Goal: Information Seeking & Learning: Compare options

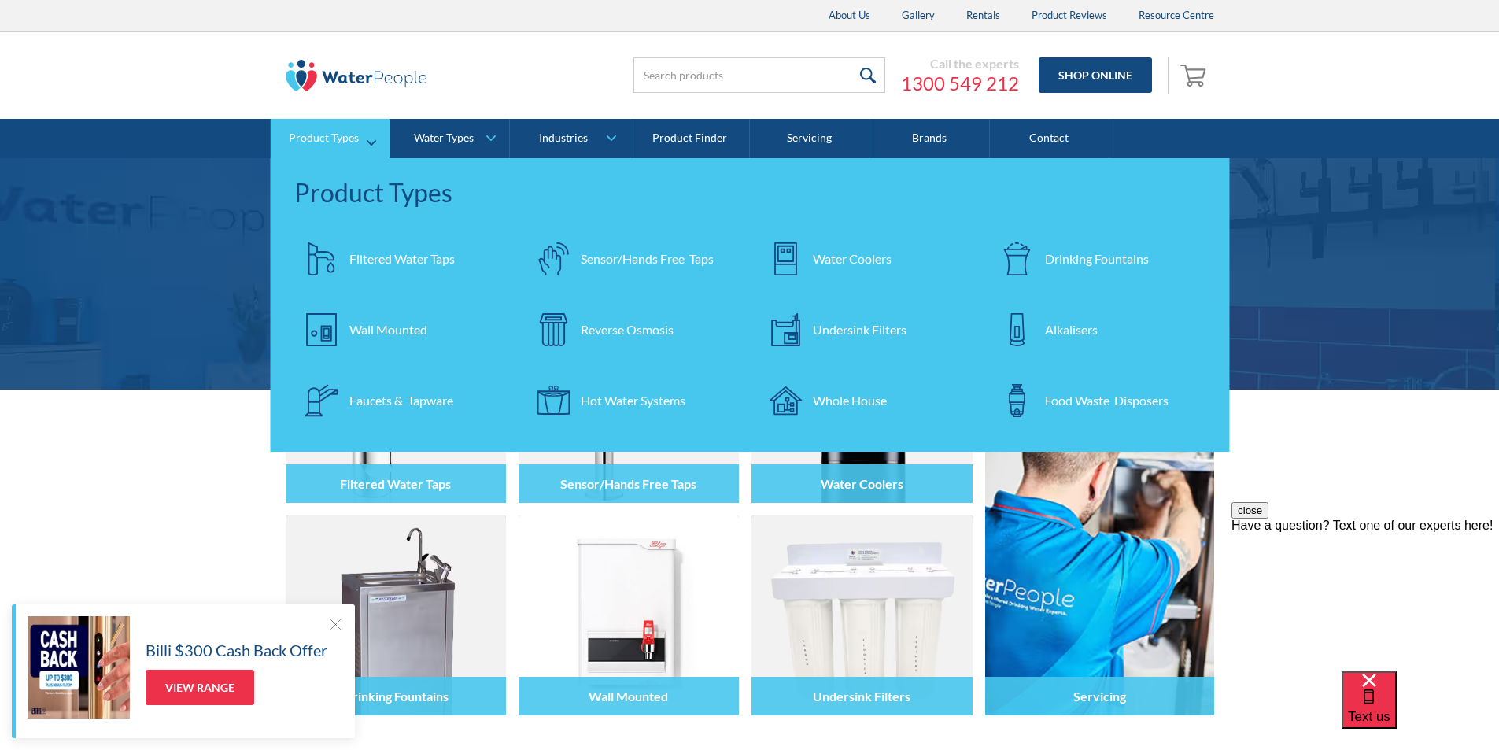
click at [360, 257] on div "Filtered Water Taps" at bounding box center [401, 258] width 105 height 19
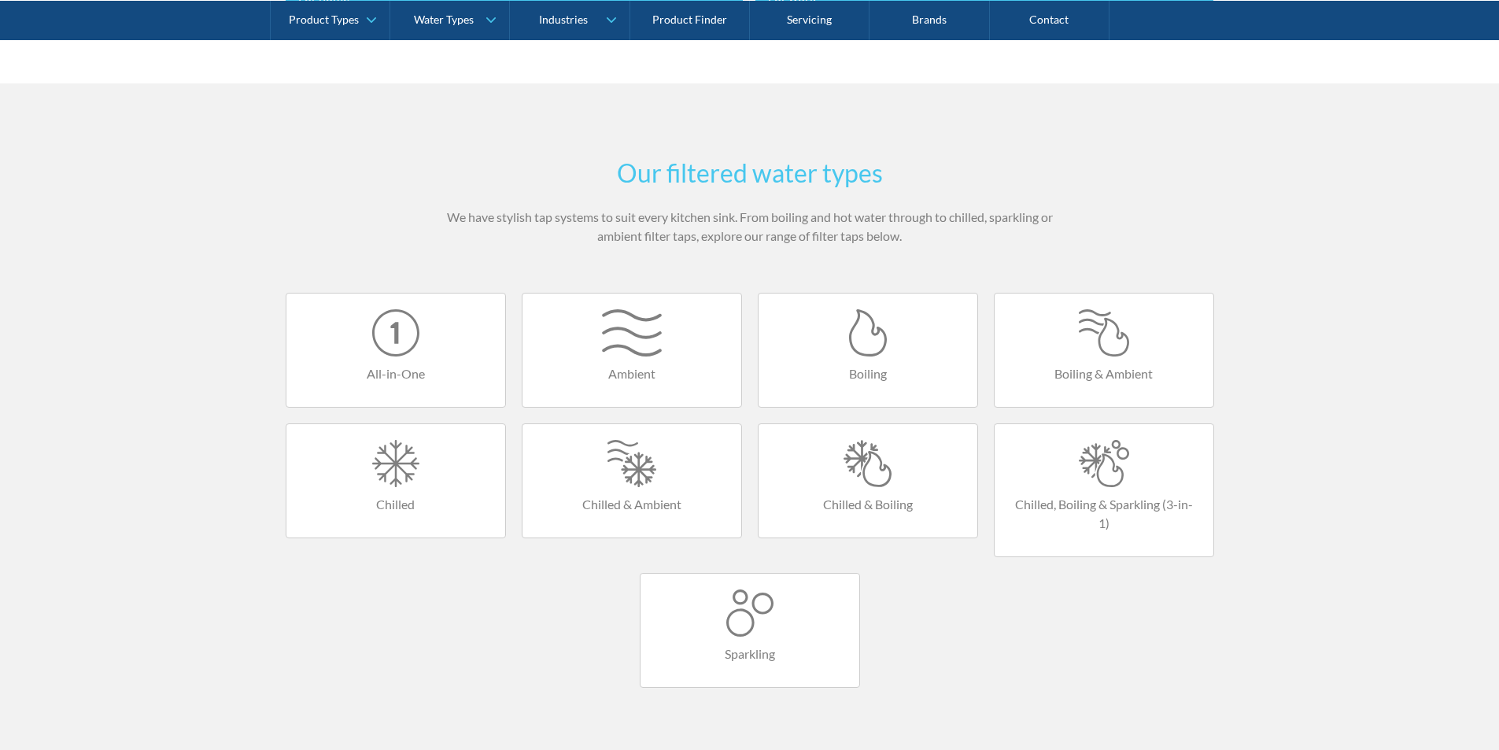
scroll to position [866, 0]
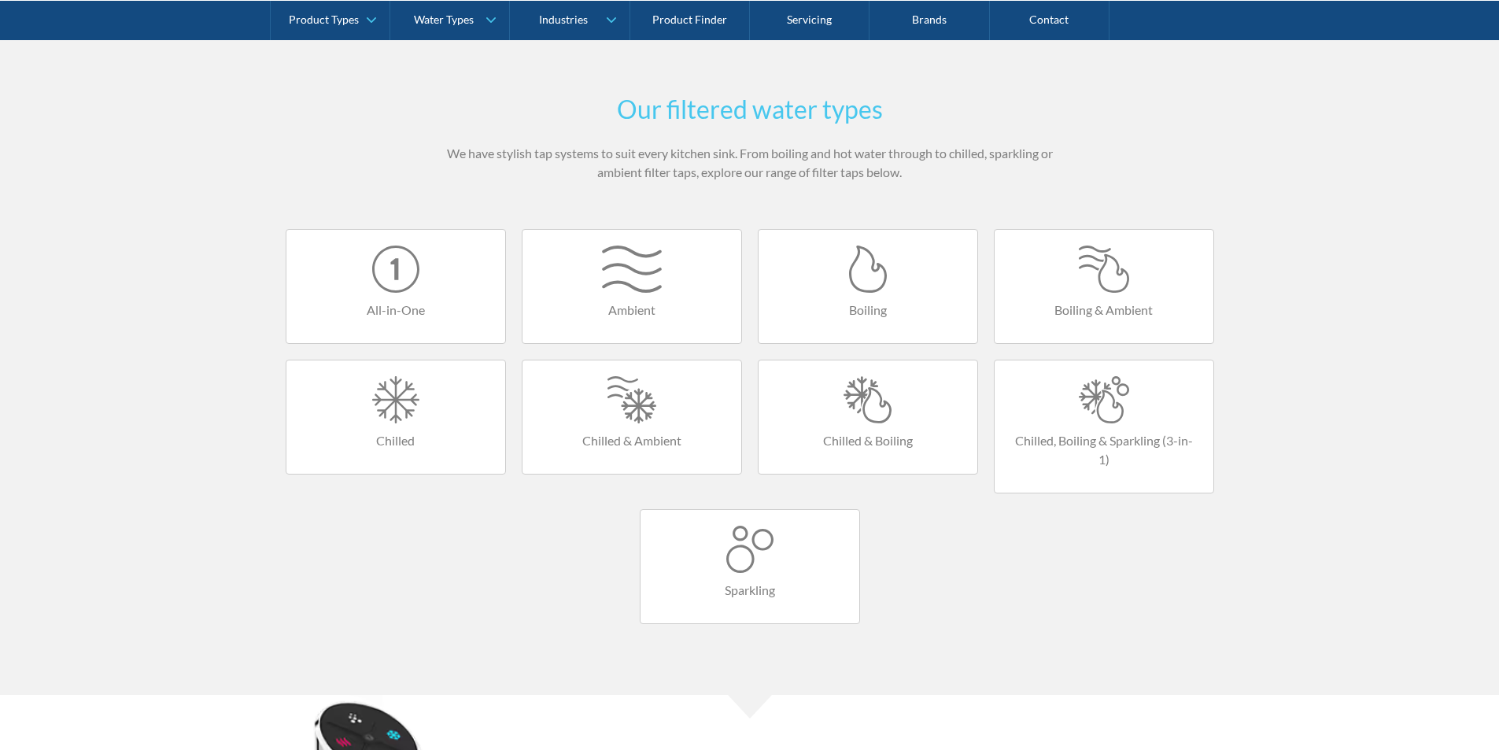
click at [845, 410] on div at bounding box center [867, 399] width 187 height 47
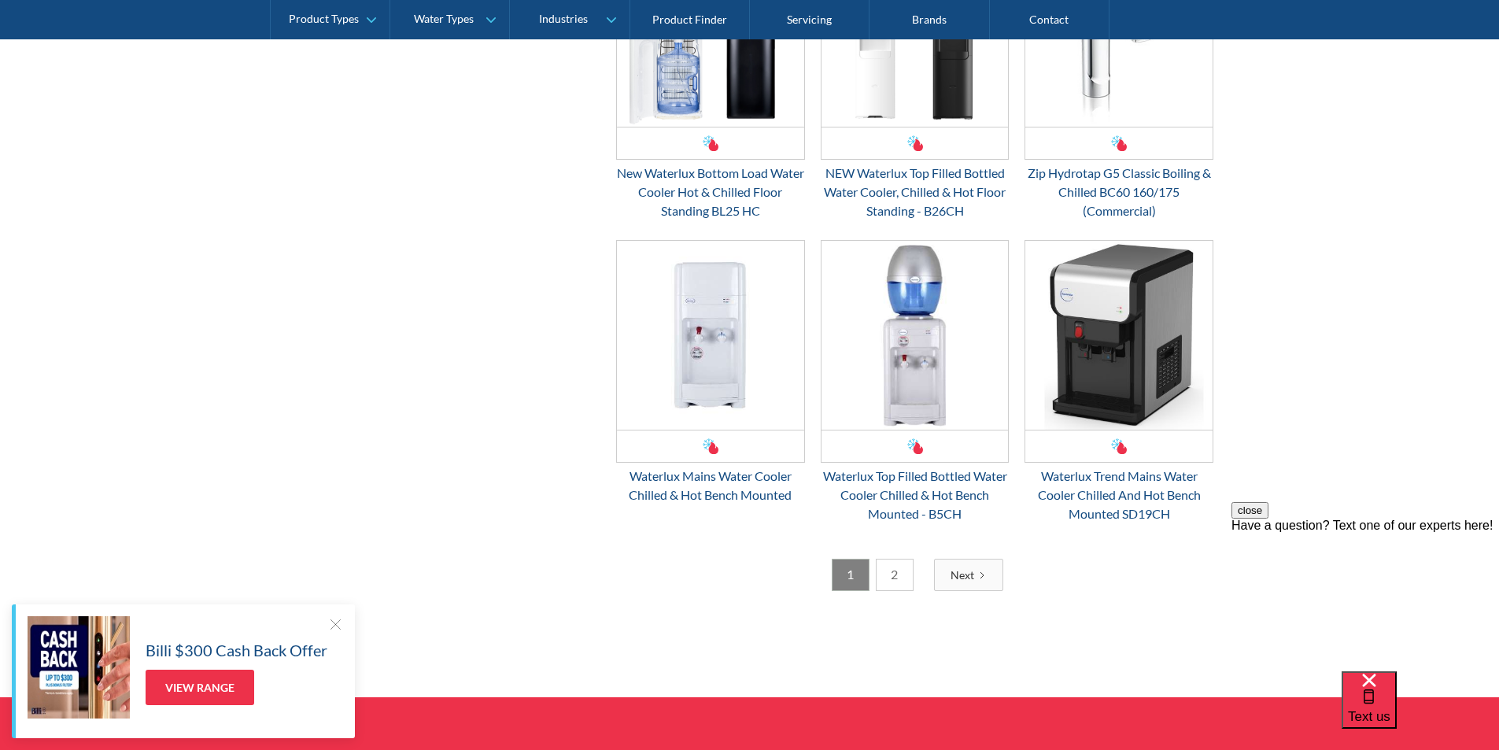
scroll to position [2361, 0]
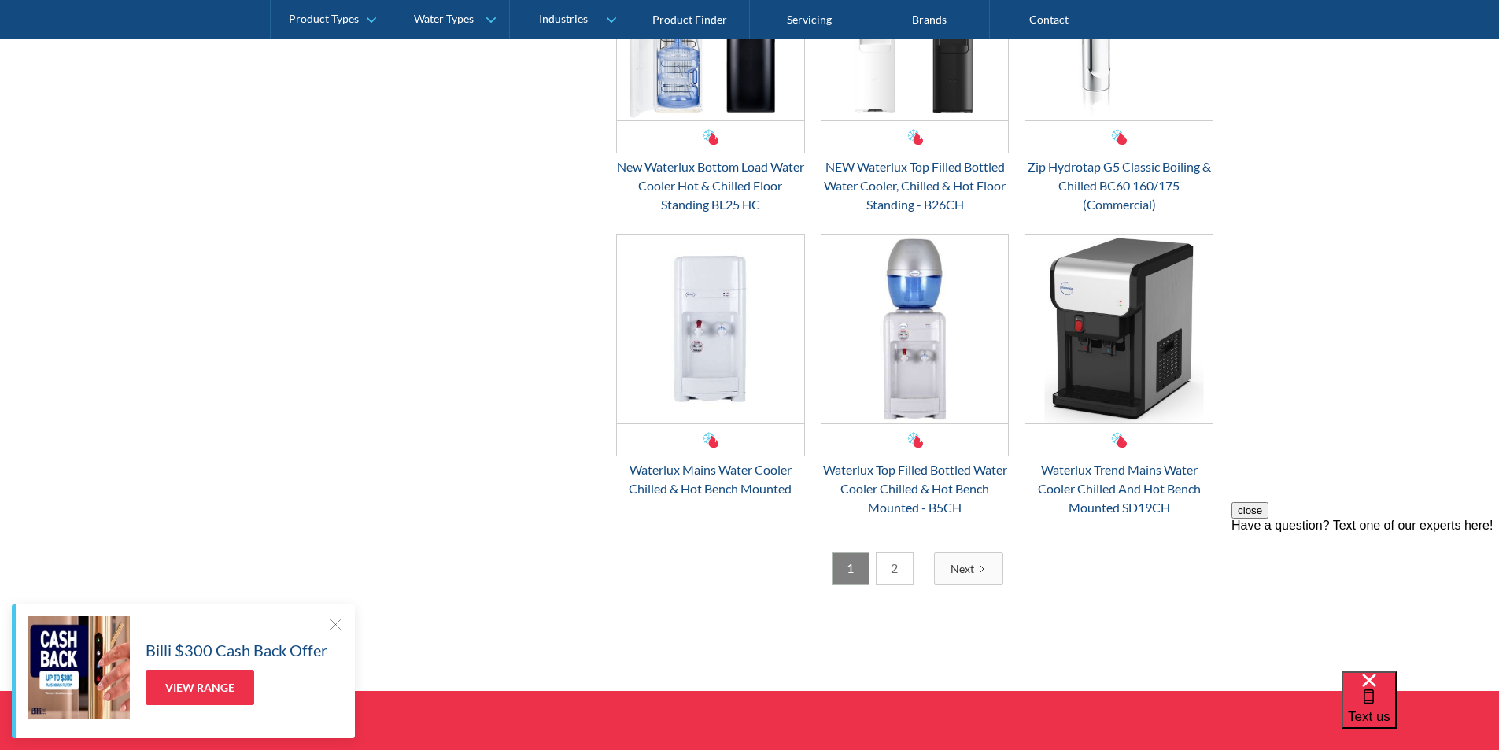
click at [908, 568] on link "2" at bounding box center [895, 568] width 38 height 32
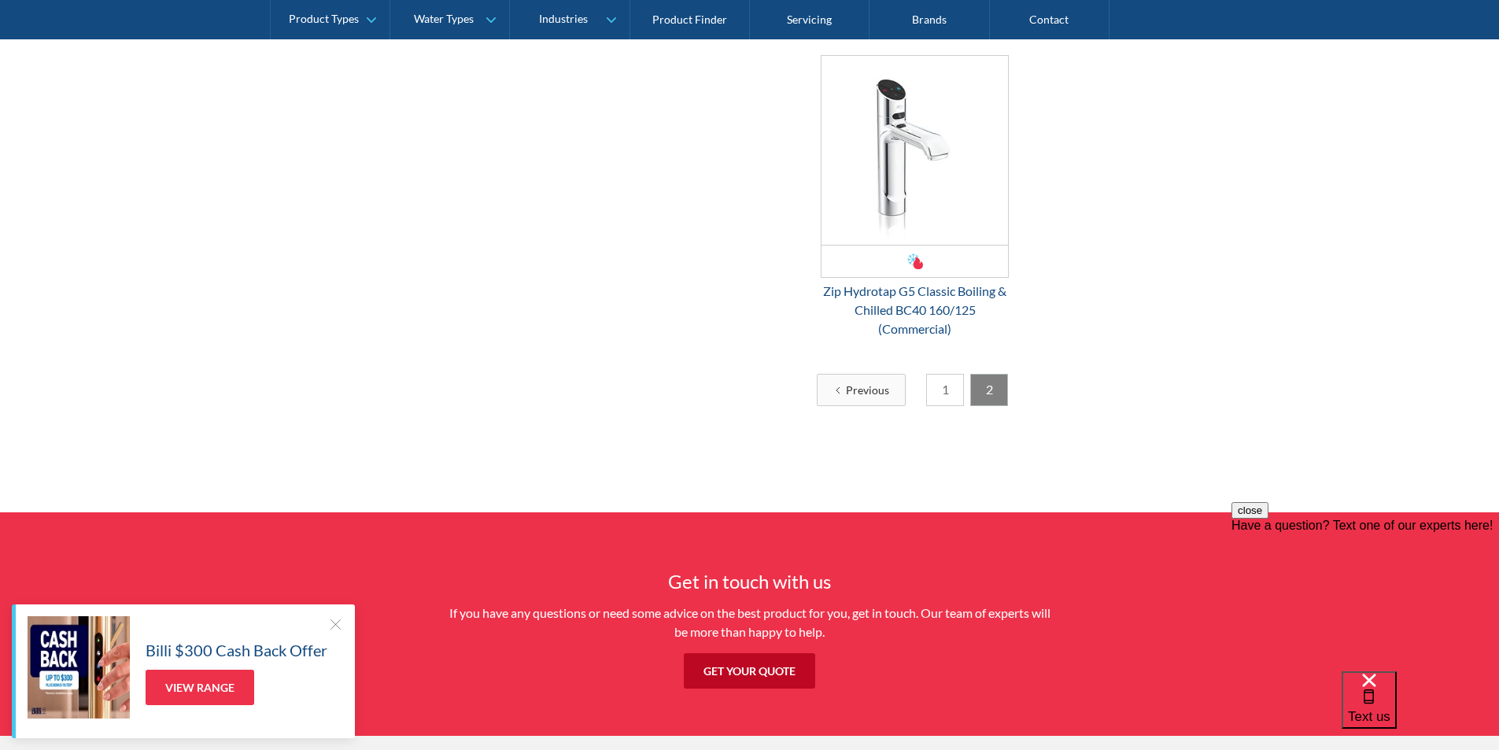
scroll to position [995, 0]
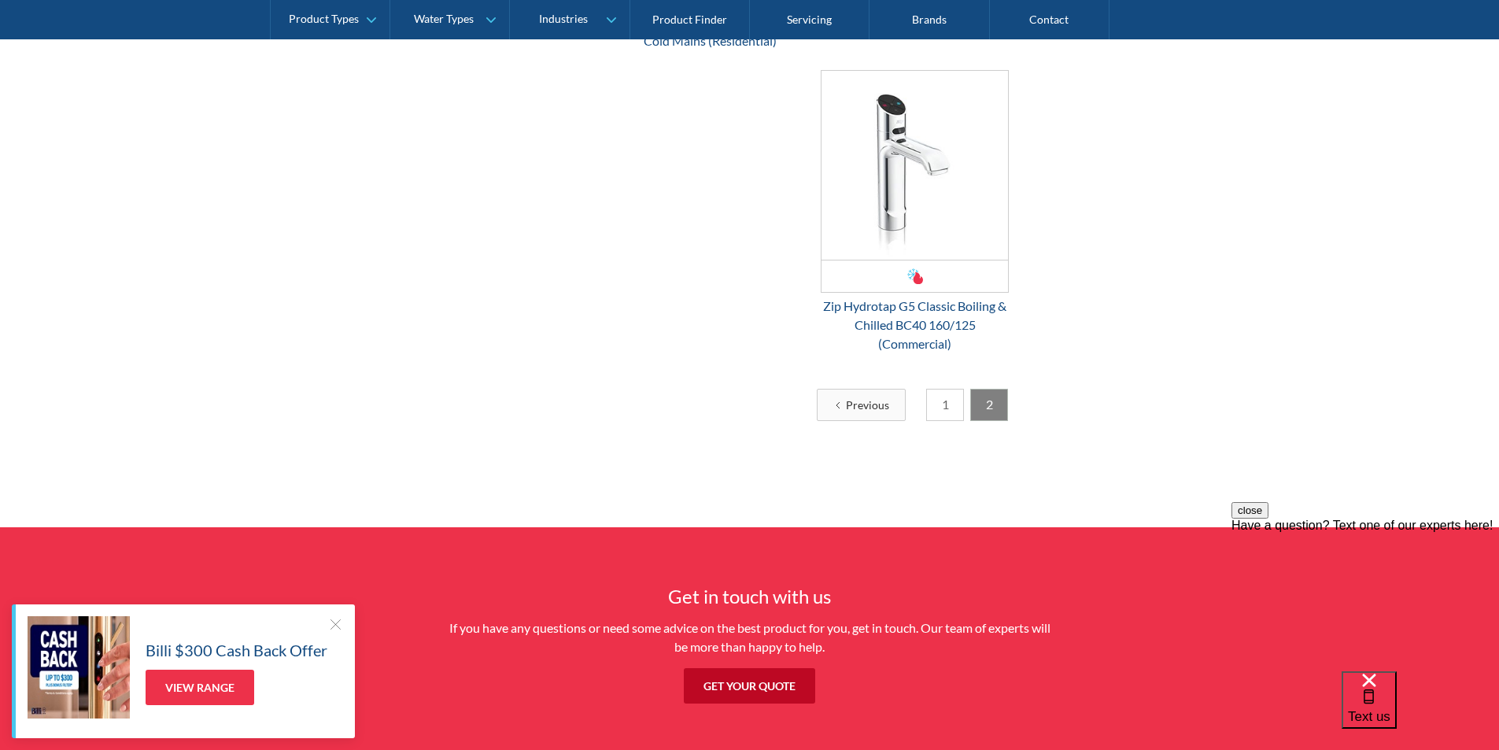
click at [940, 408] on link "1" at bounding box center [945, 405] width 38 height 32
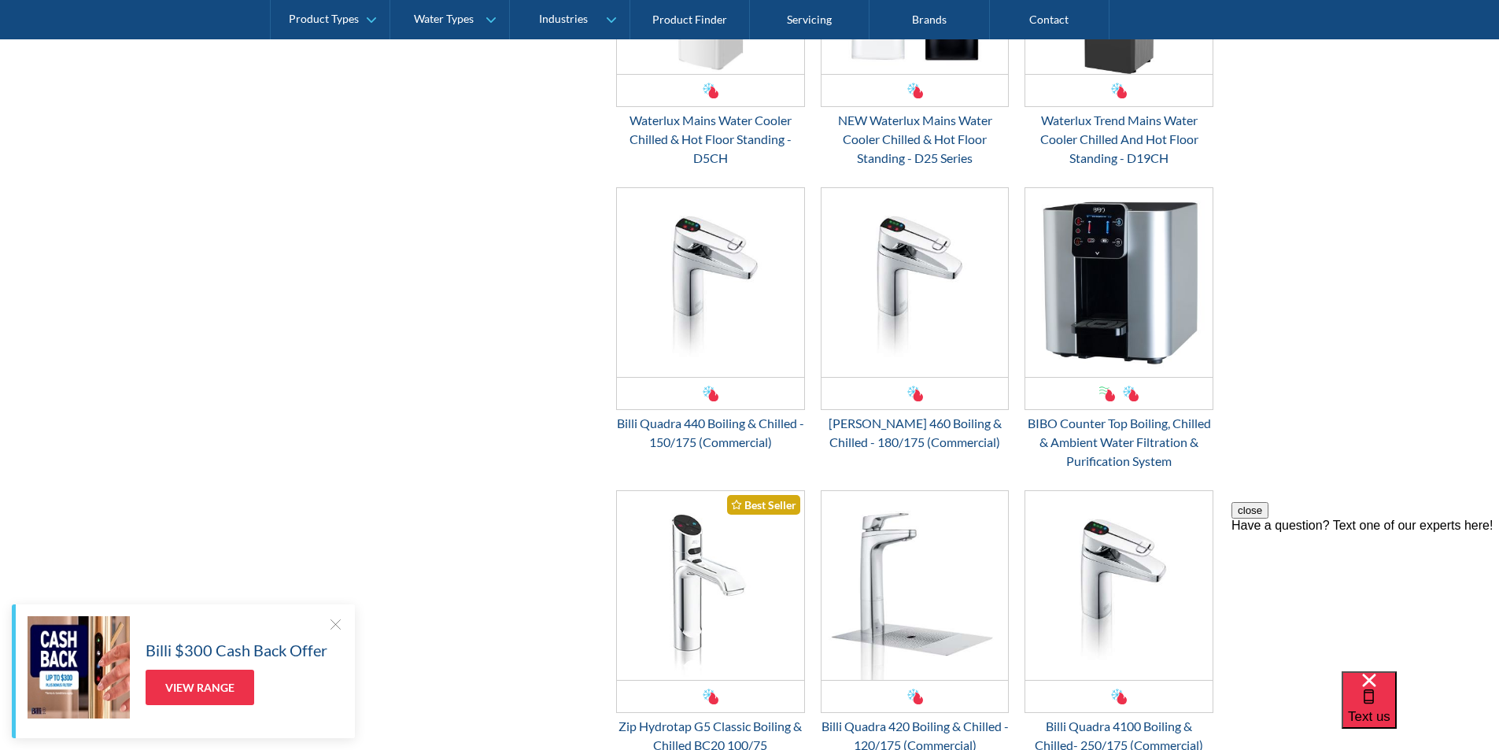
scroll to position [1625, 0]
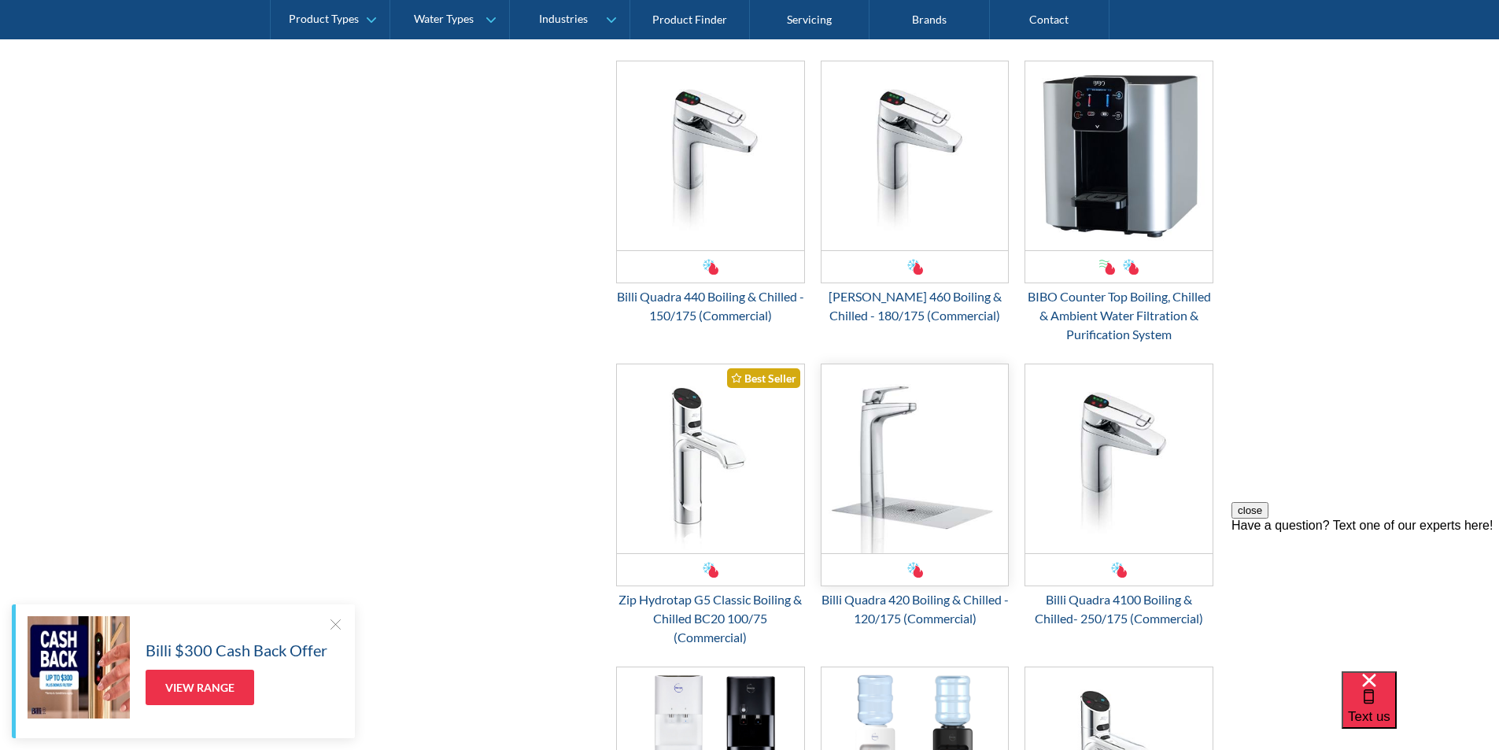
click at [886, 467] on img "Email Form 3" at bounding box center [914, 458] width 187 height 189
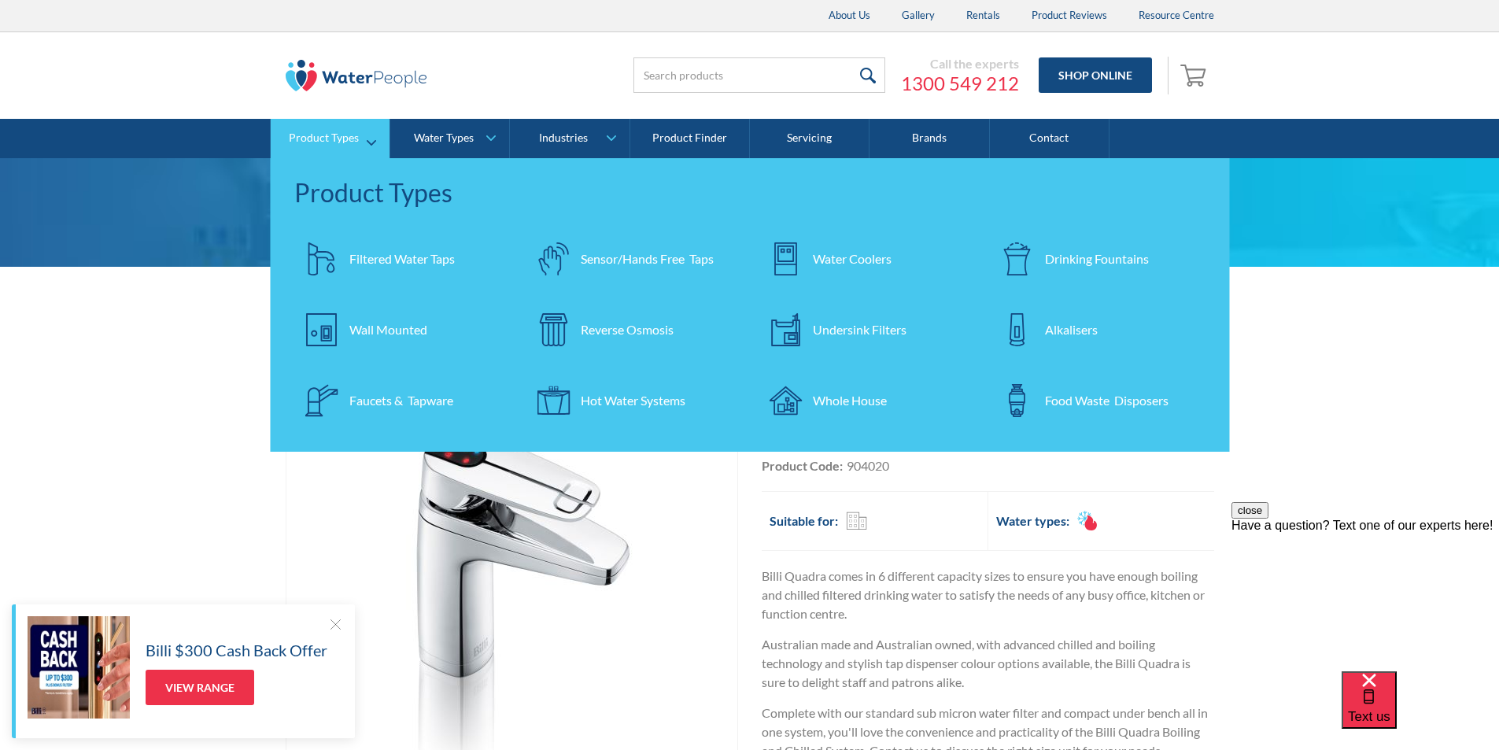
click at [360, 252] on div "Filtered Water Taps" at bounding box center [401, 258] width 105 height 19
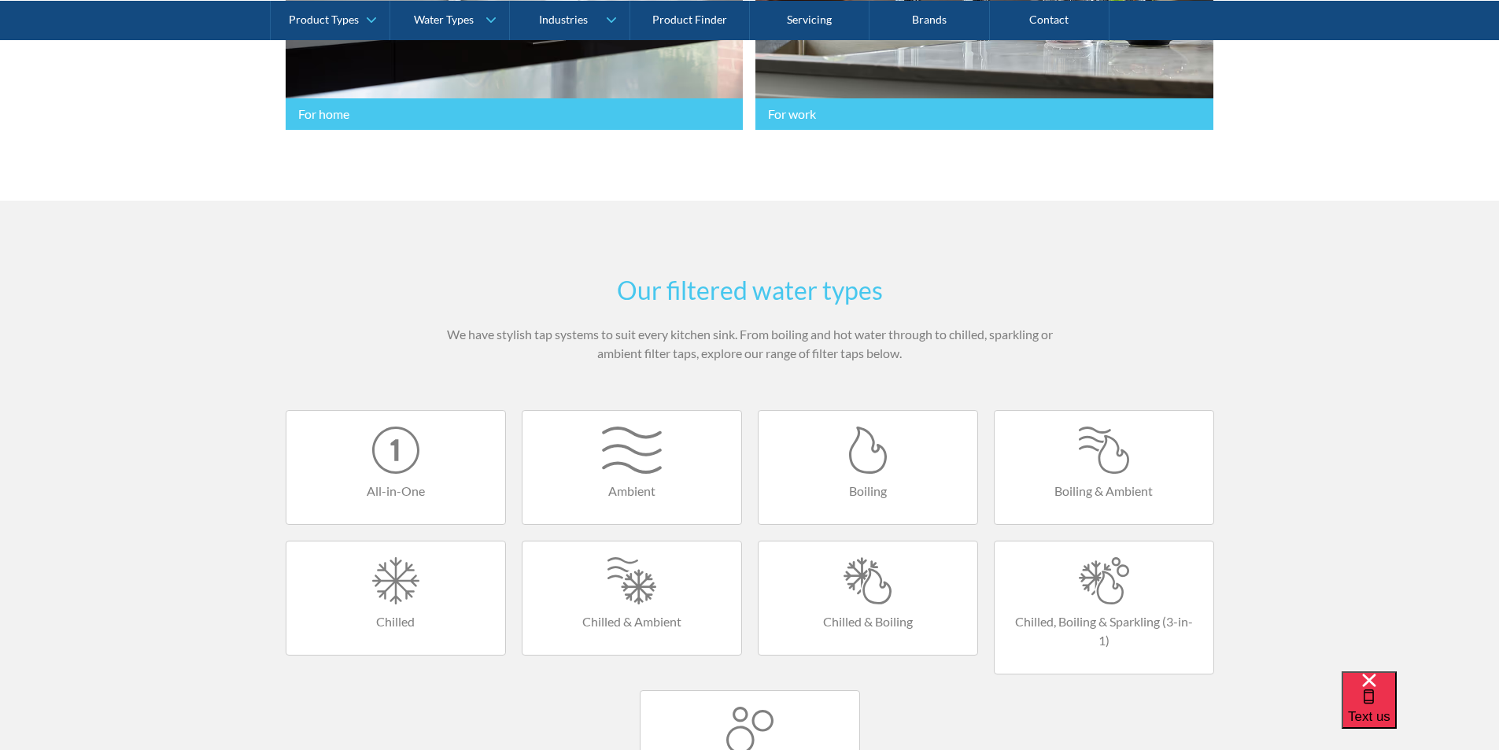
scroll to position [708, 0]
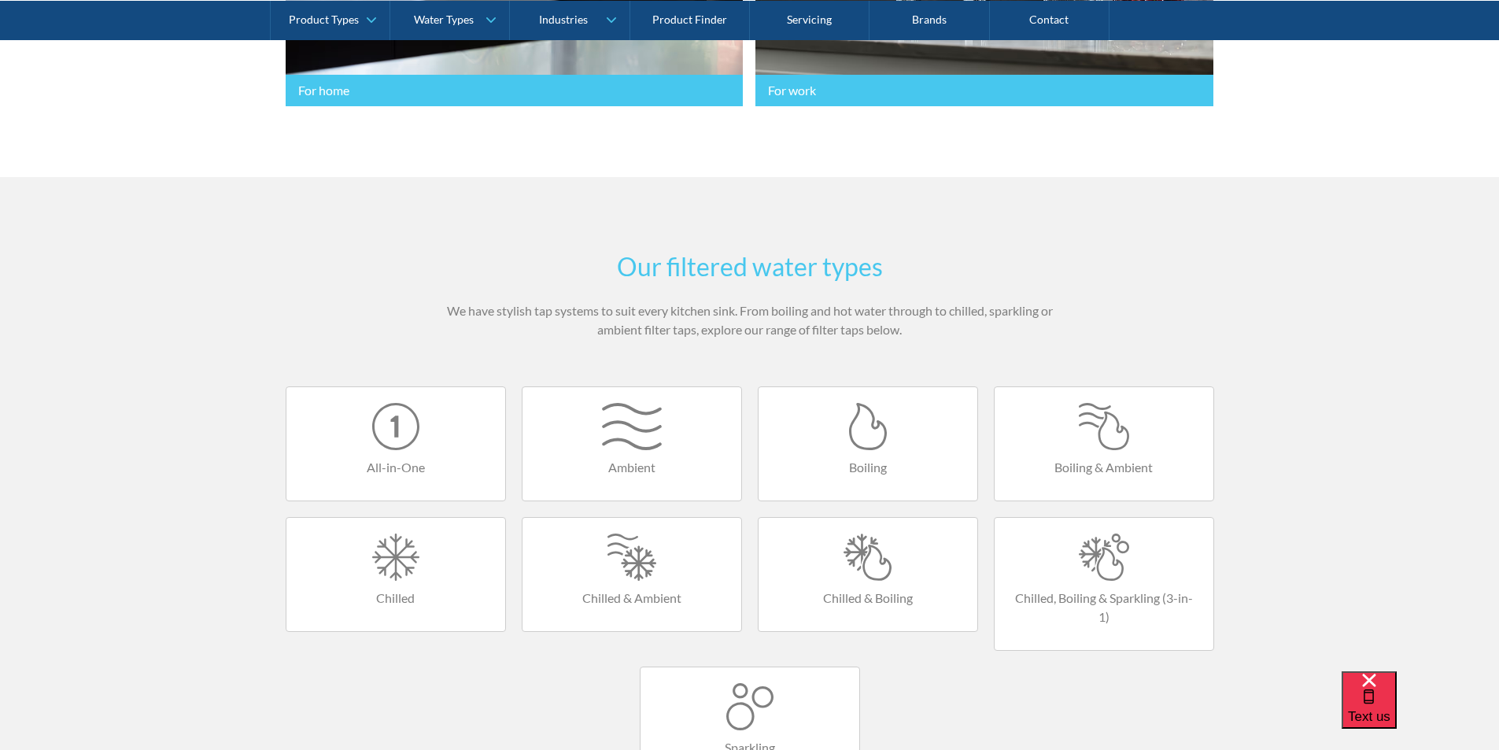
click at [846, 559] on div at bounding box center [867, 556] width 187 height 47
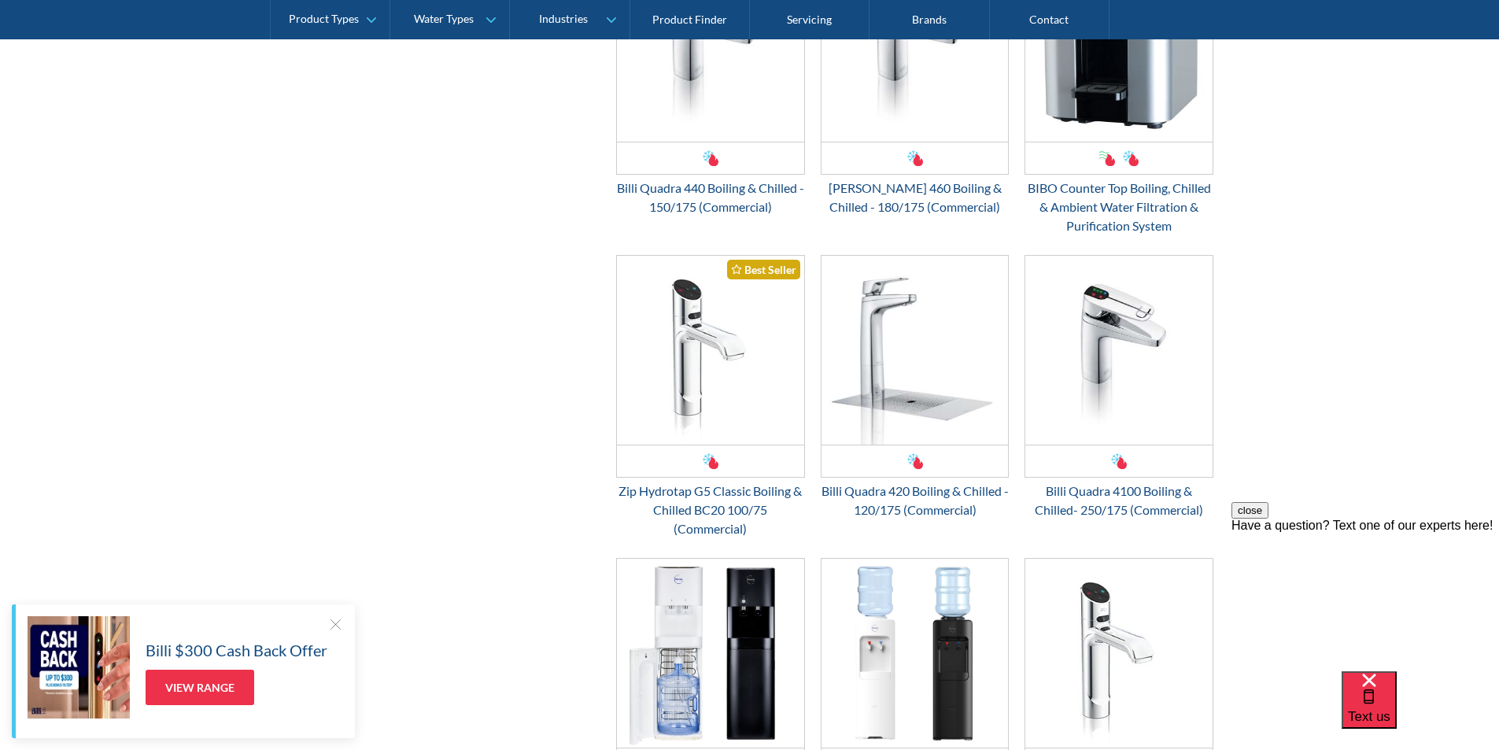
scroll to position [1888, 0]
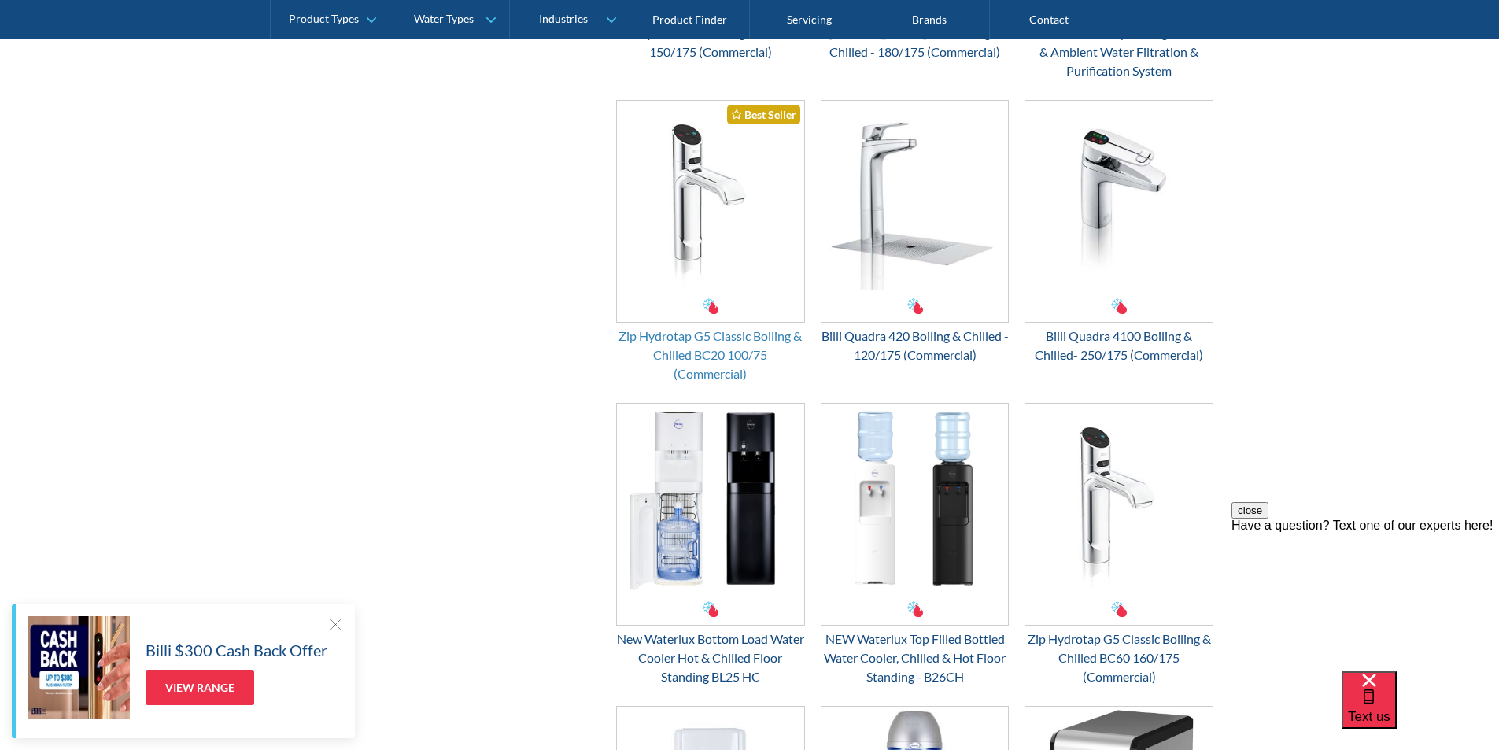
click at [718, 334] on div "Zip Hydrotap G5 Classic Boiling & Chilled BC20 100/75 (Commercial)" at bounding box center [710, 355] width 189 height 57
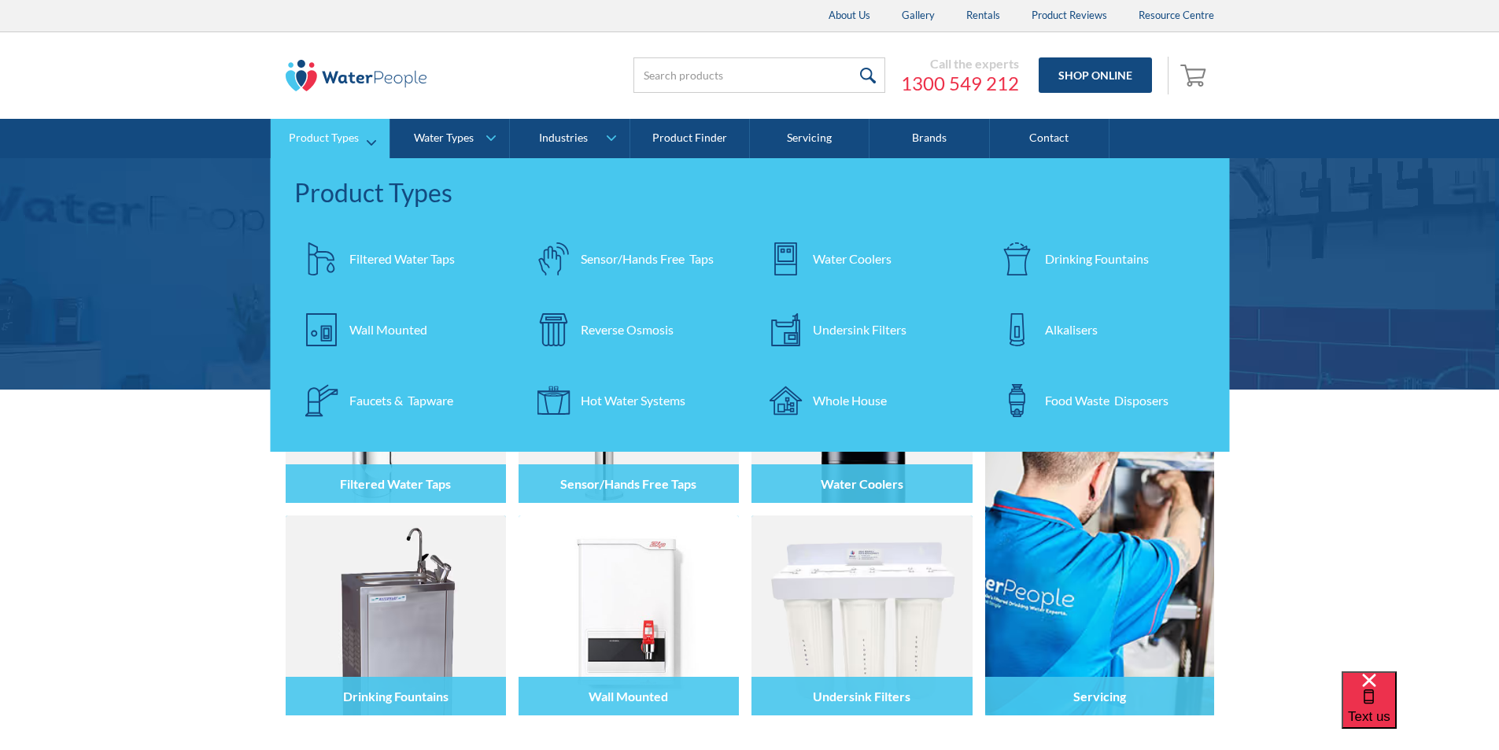
click at [383, 256] on div "Filtered Water Taps" at bounding box center [401, 258] width 105 height 19
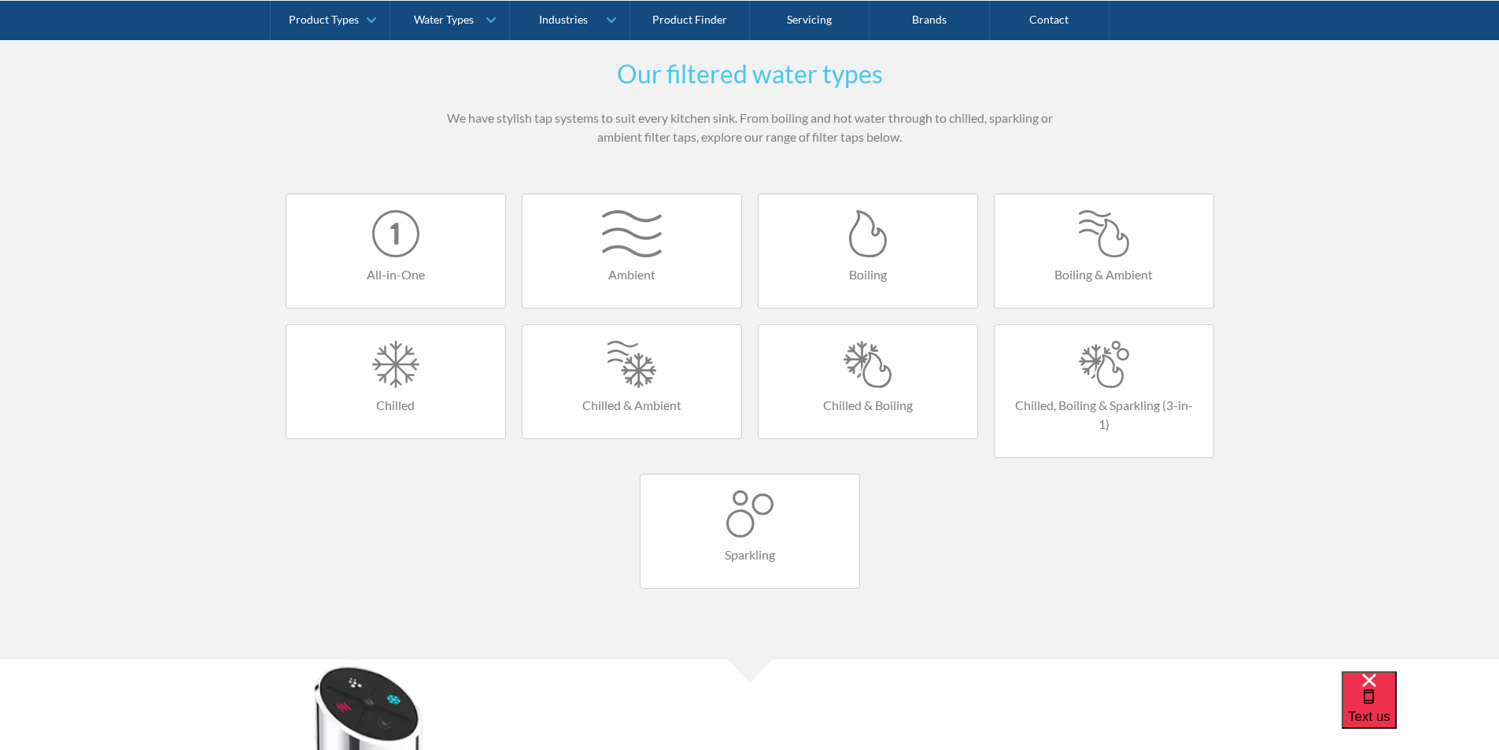
scroll to position [1102, 0]
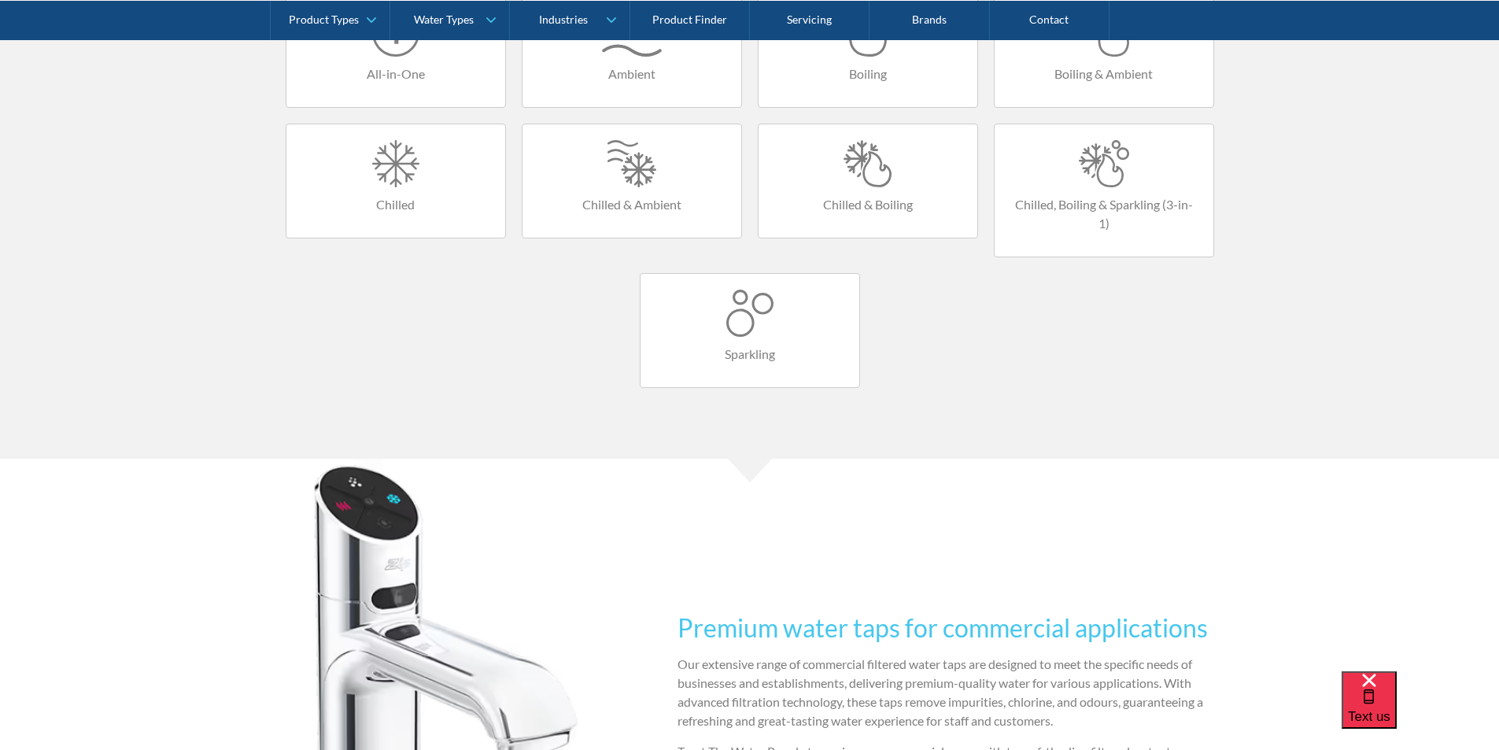
click at [870, 178] on div at bounding box center [867, 163] width 187 height 47
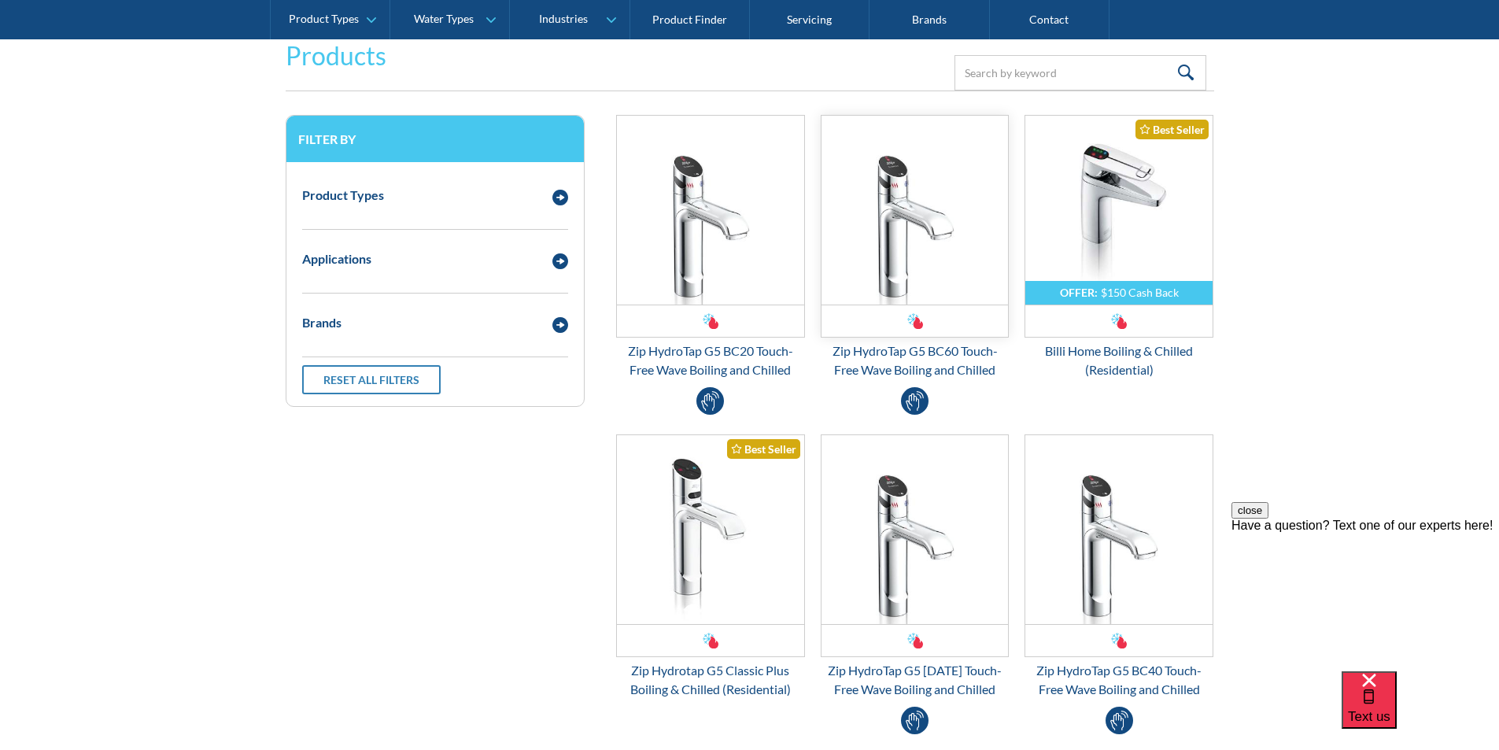
scroll to position [472, 0]
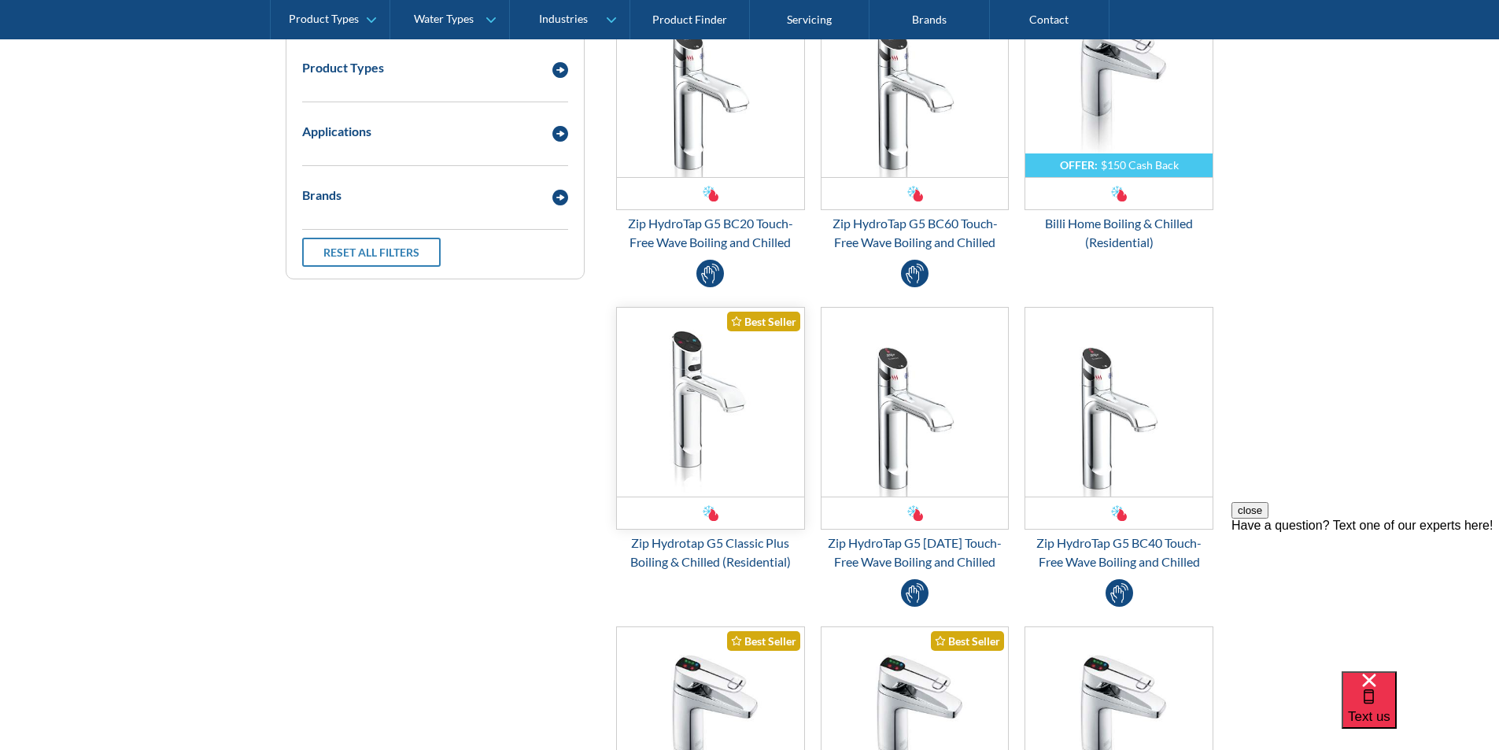
click at [723, 411] on img "Email Form 3" at bounding box center [710, 402] width 187 height 189
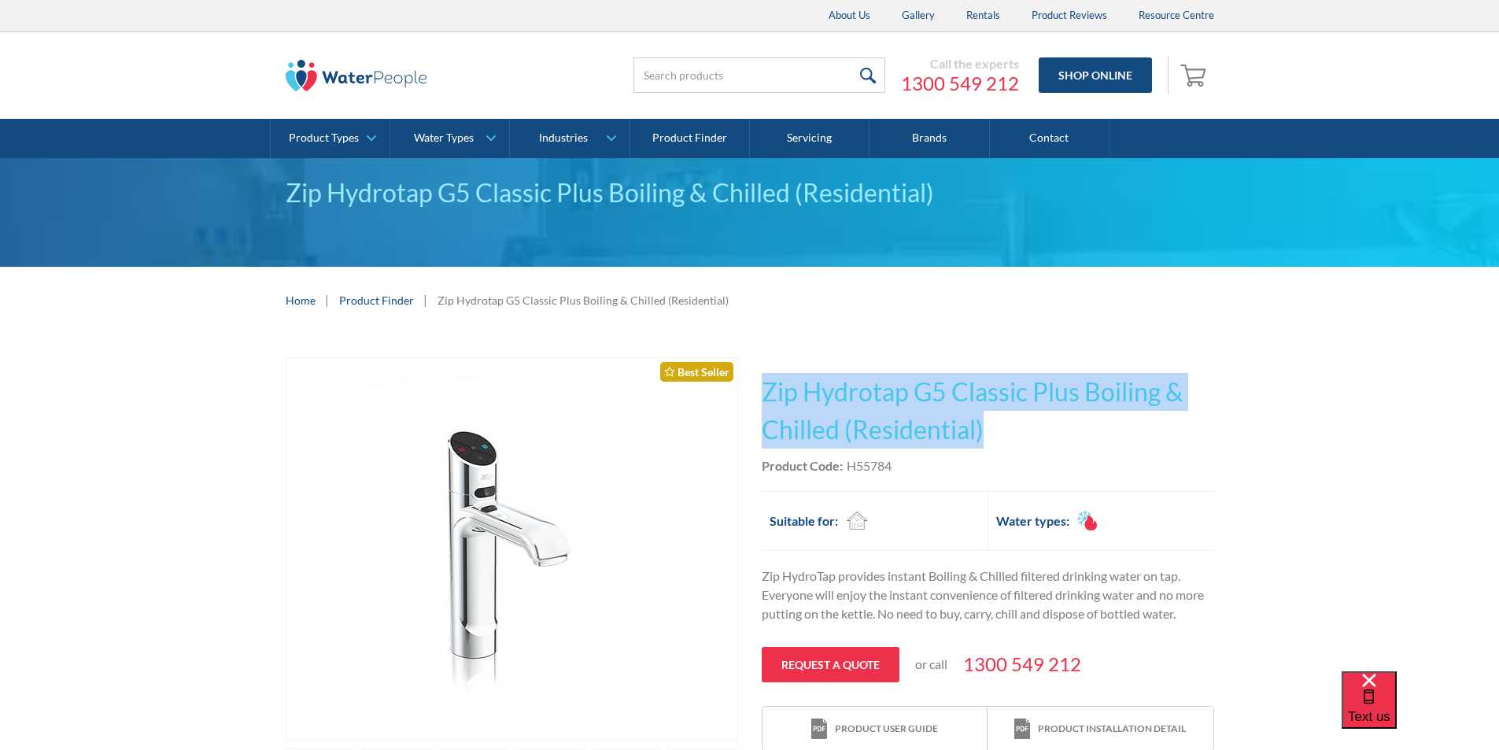
drag, startPoint x: 1003, startPoint y: 432, endPoint x: 761, endPoint y: 387, distance: 246.5
click at [762, 387] on h1 "Zip Hydrotap G5 Classic Plus Boiling & Chilled (Residential)" at bounding box center [988, 411] width 452 height 76
copy h1 "Zip Hydrotap G5 Classic Plus Boiling & Chilled (Residential)"
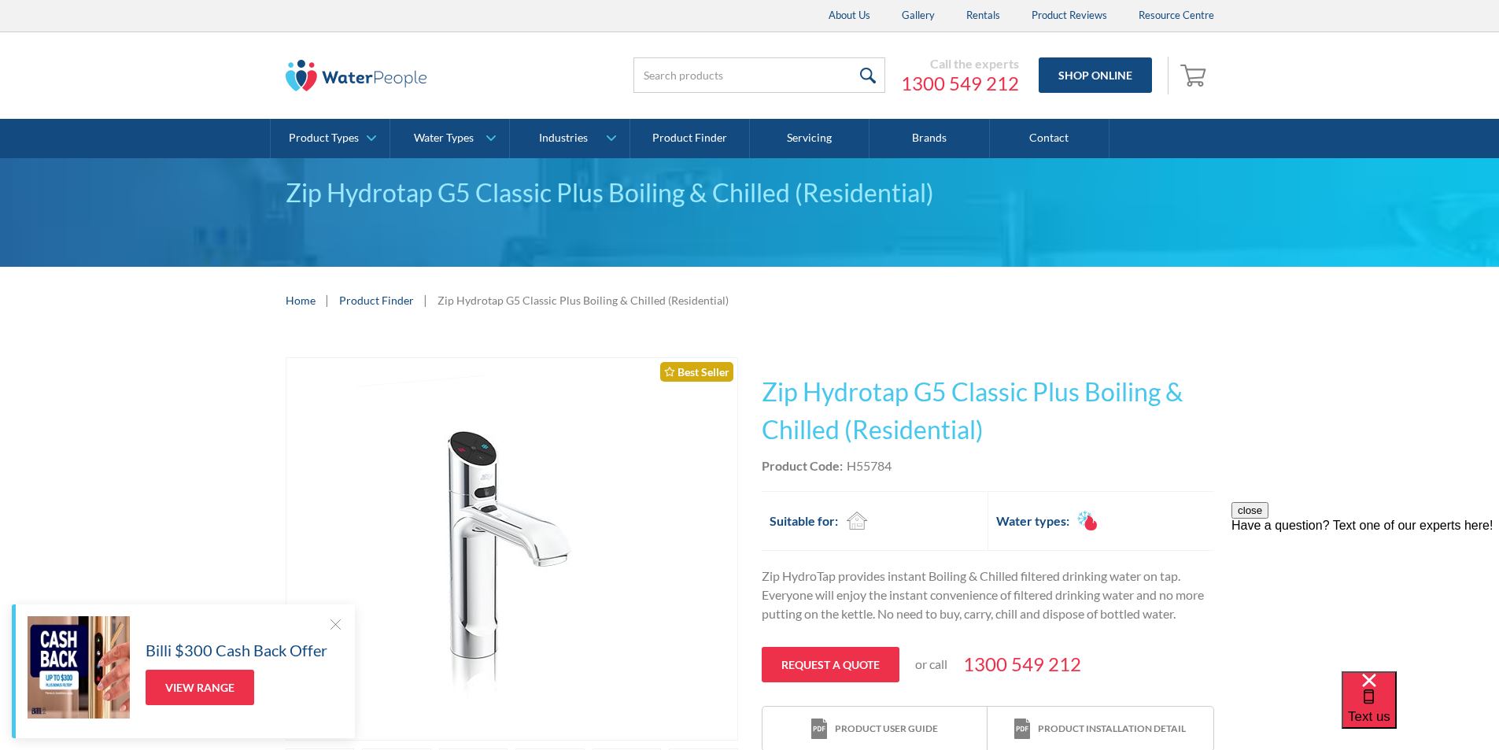
click at [916, 467] on div "Product Code: H55784" at bounding box center [988, 465] width 452 height 19
drag, startPoint x: 896, startPoint y: 466, endPoint x: 860, endPoint y: 455, distance: 37.8
click at [860, 455] on div "This tap design is included in our standard range tap options when you purchase…" at bounding box center [988, 554] width 452 height 395
copy div "H55784"
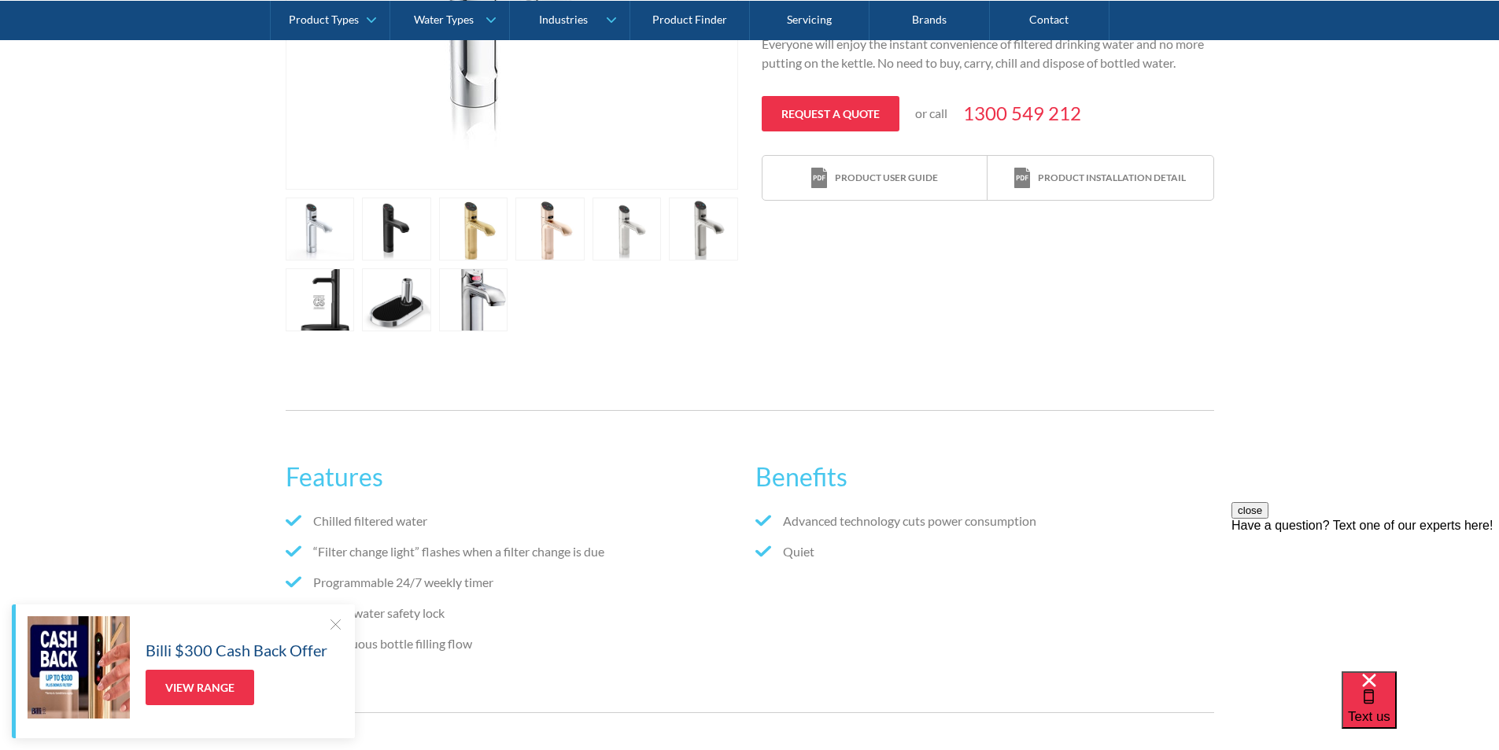
scroll to position [866, 0]
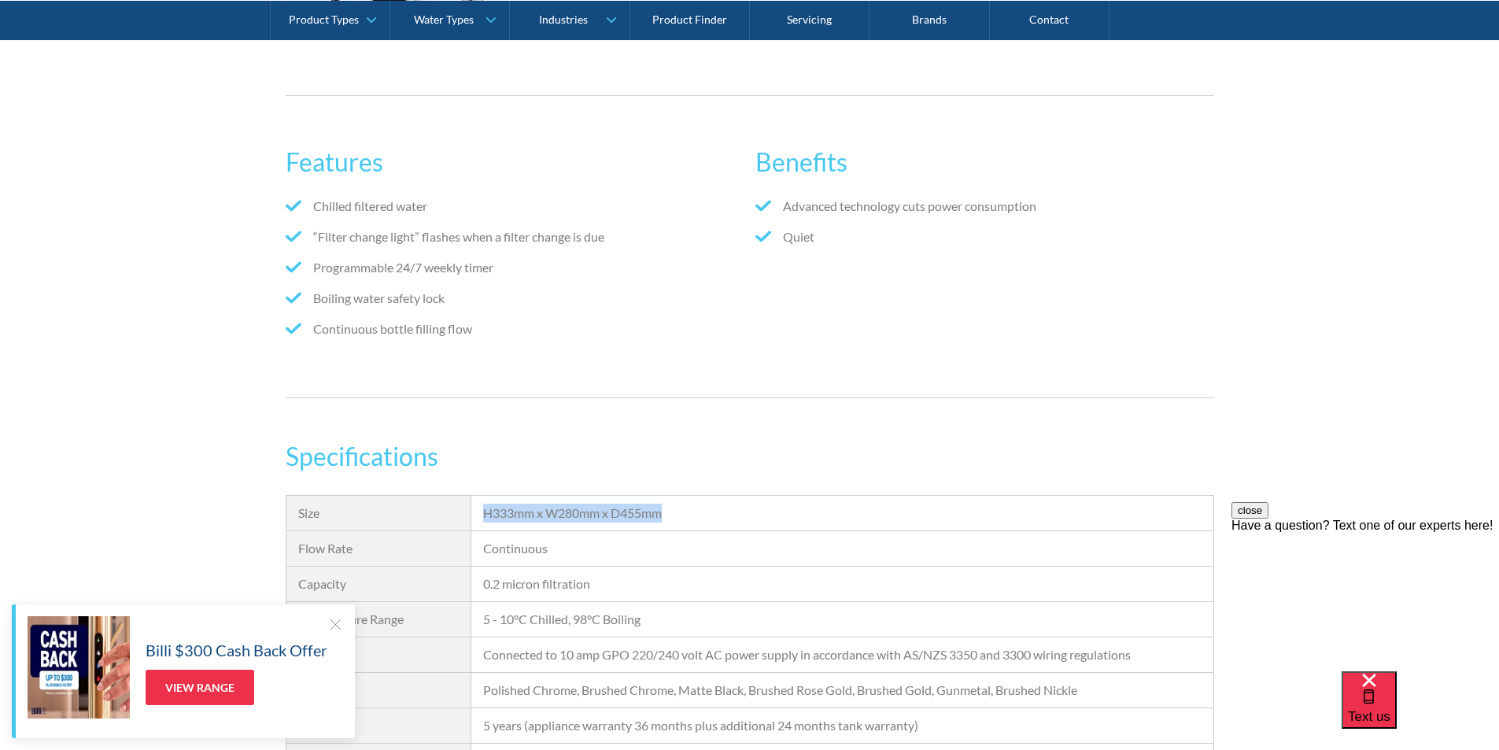
drag, startPoint x: 677, startPoint y: 507, endPoint x: 486, endPoint y: 522, distance: 191.1
click at [486, 522] on div "H333mm x W280mm x D455mm" at bounding box center [842, 513] width 718 height 19
copy div "H333mm x W280mm x D455mm"
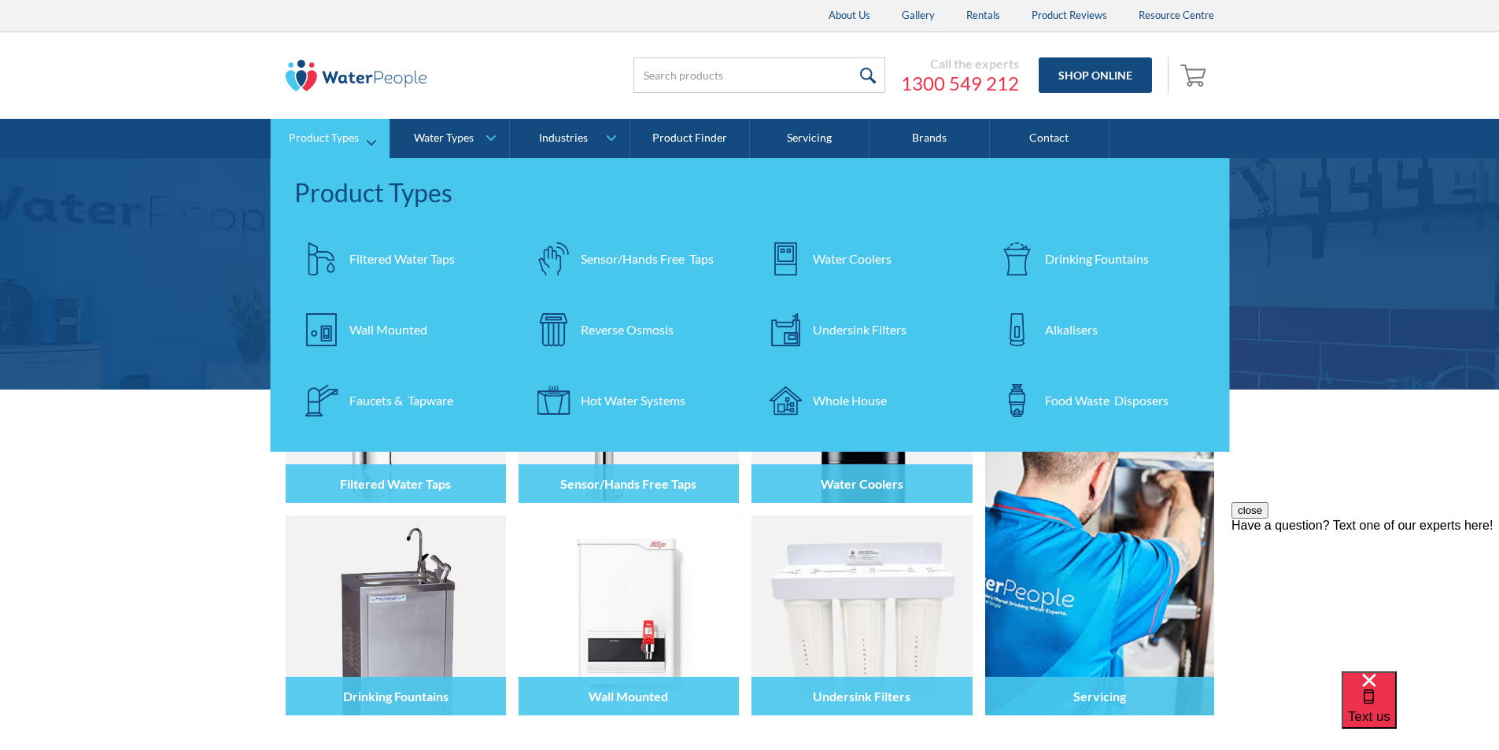
click at [375, 252] on div "Filtered Water Taps" at bounding box center [401, 258] width 105 height 19
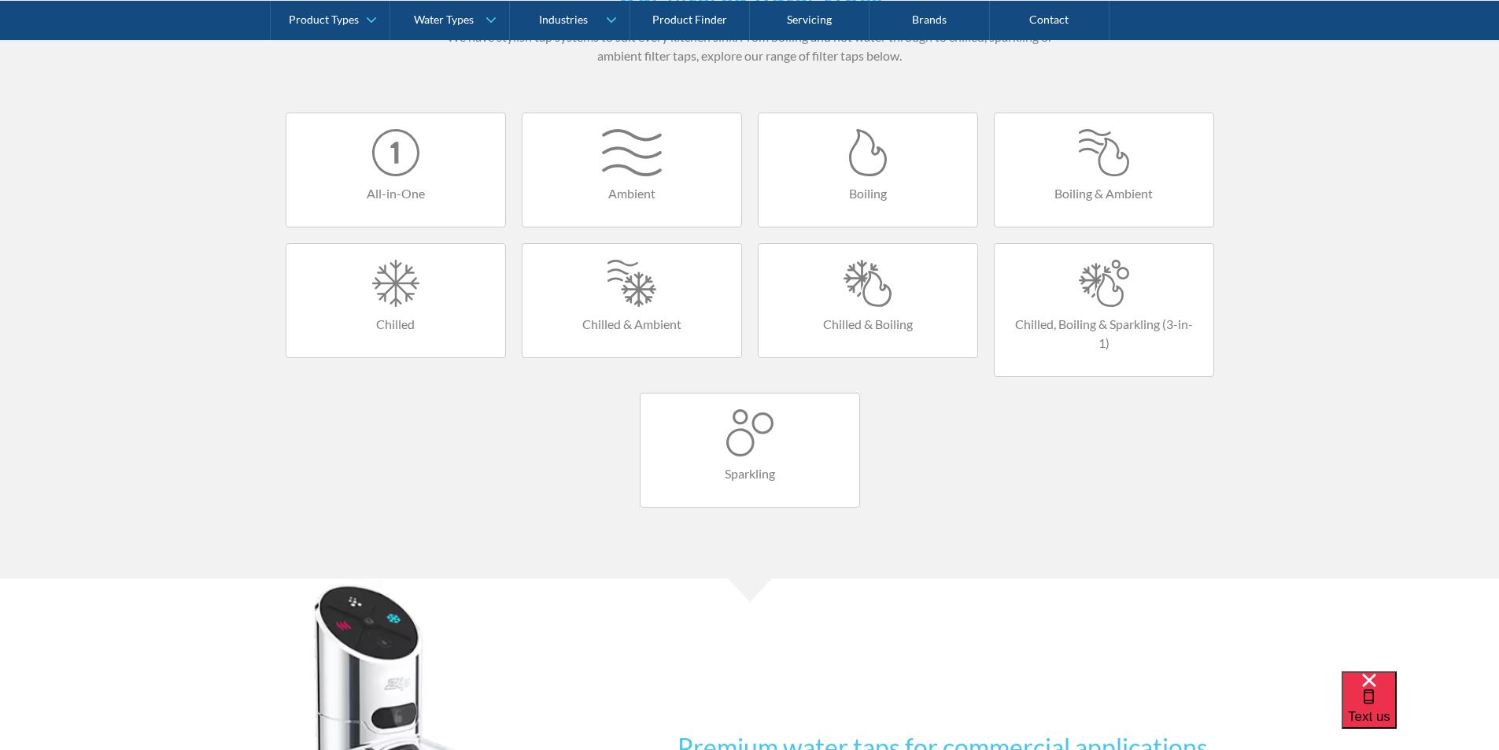
scroll to position [1023, 0]
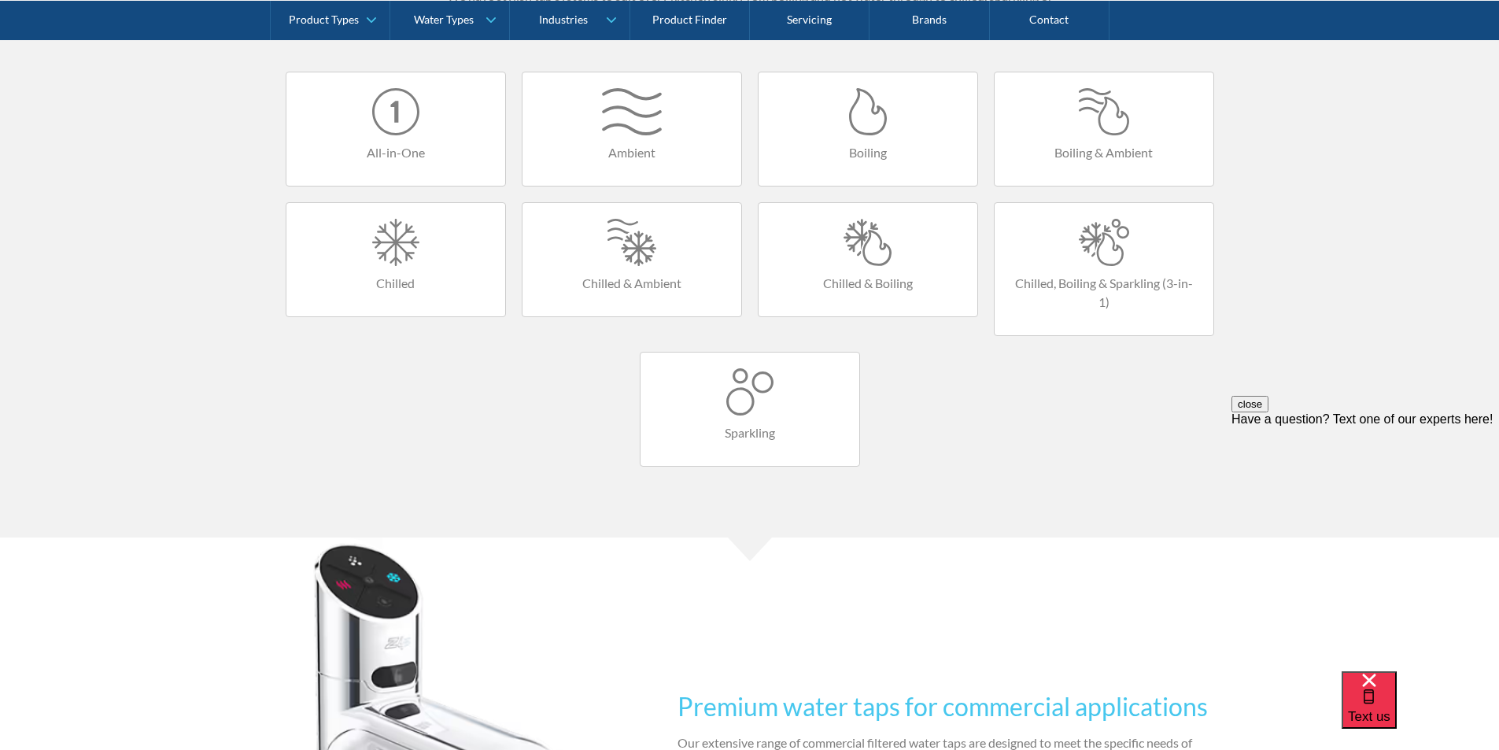
click at [859, 254] on div at bounding box center [867, 242] width 187 height 47
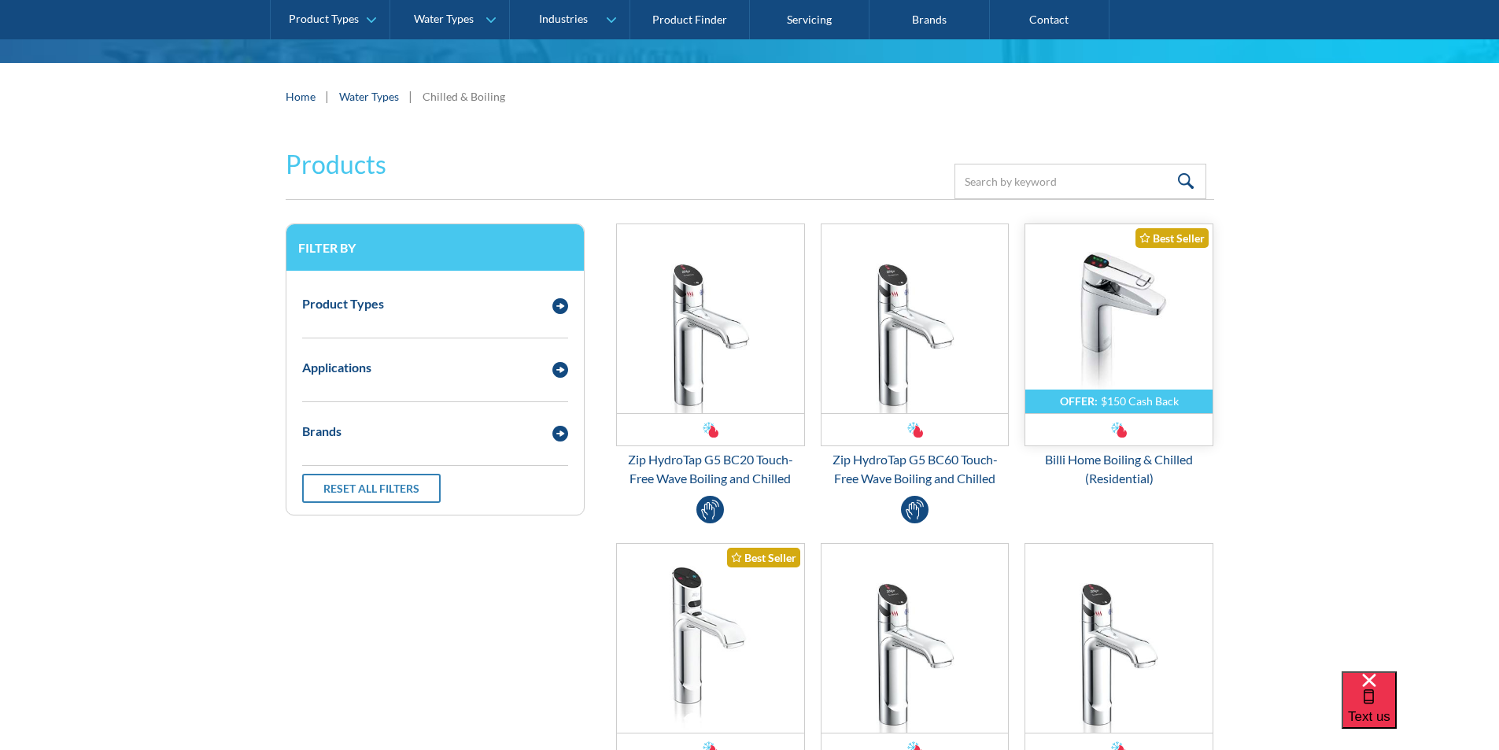
click at [1083, 294] on img "Email Form 3" at bounding box center [1118, 318] width 187 height 189
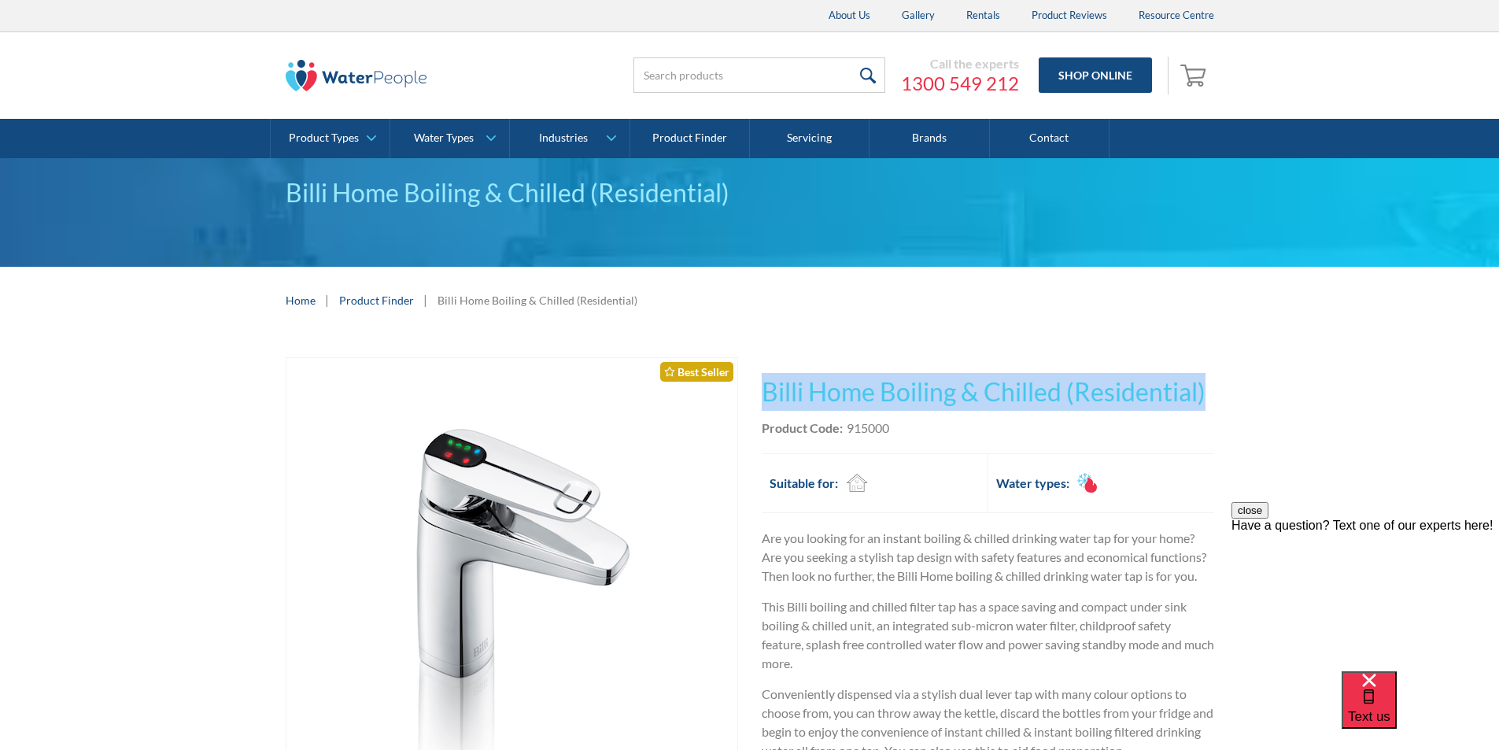
drag, startPoint x: 1179, startPoint y: 378, endPoint x: 773, endPoint y: 367, distance: 406.2
click at [767, 366] on div "Play video Fits Most Brands Best Seller No items found. This tap design is incl…" at bounding box center [749, 747] width 1499 height 826
copy h1 "Billi Home Boiling & Chilled (Residential)"
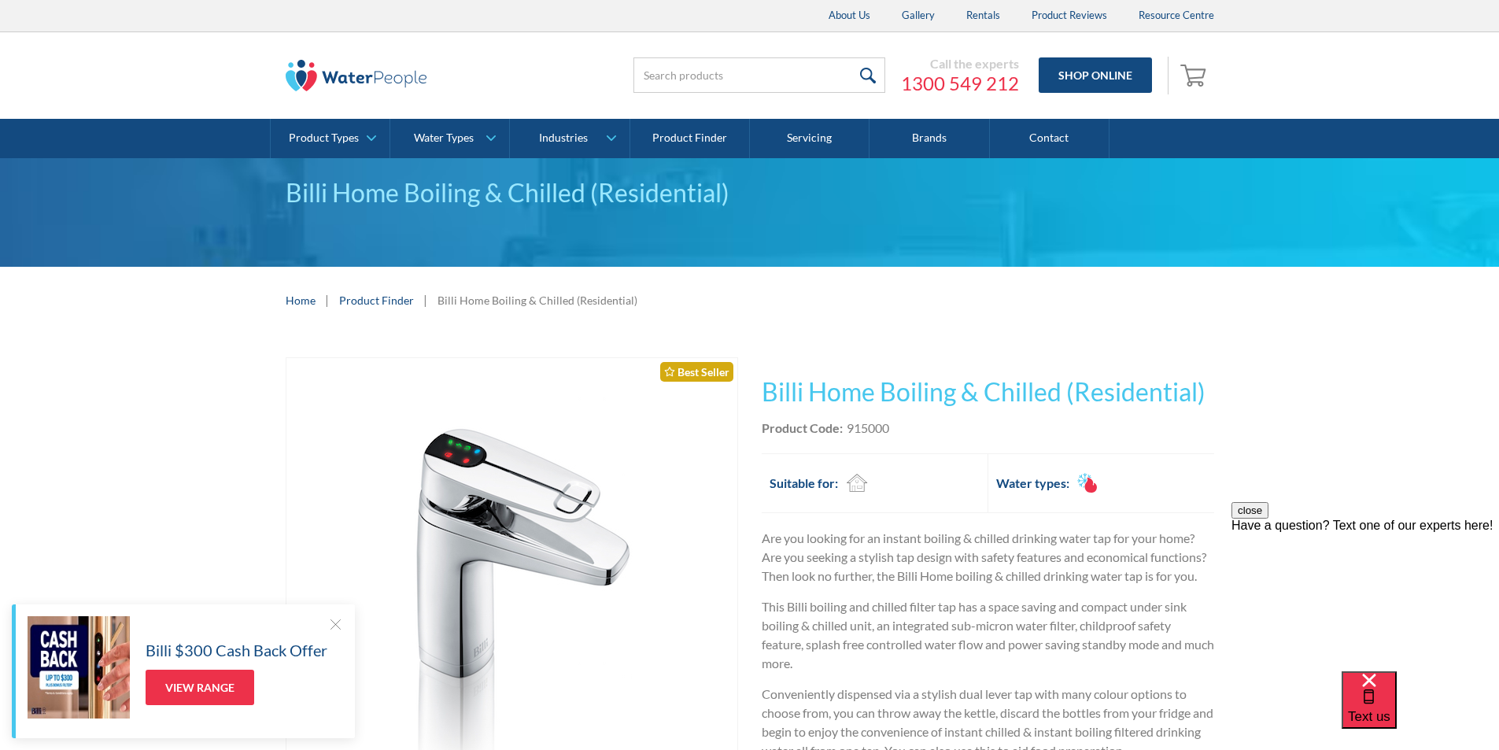
click at [914, 429] on div "Product Code: 915000" at bounding box center [988, 428] width 452 height 19
drag, startPoint x: 901, startPoint y: 425, endPoint x: 846, endPoint y: 421, distance: 55.2
click at [846, 421] on div "Product Code: 915000" at bounding box center [988, 428] width 452 height 19
copy div "915000"
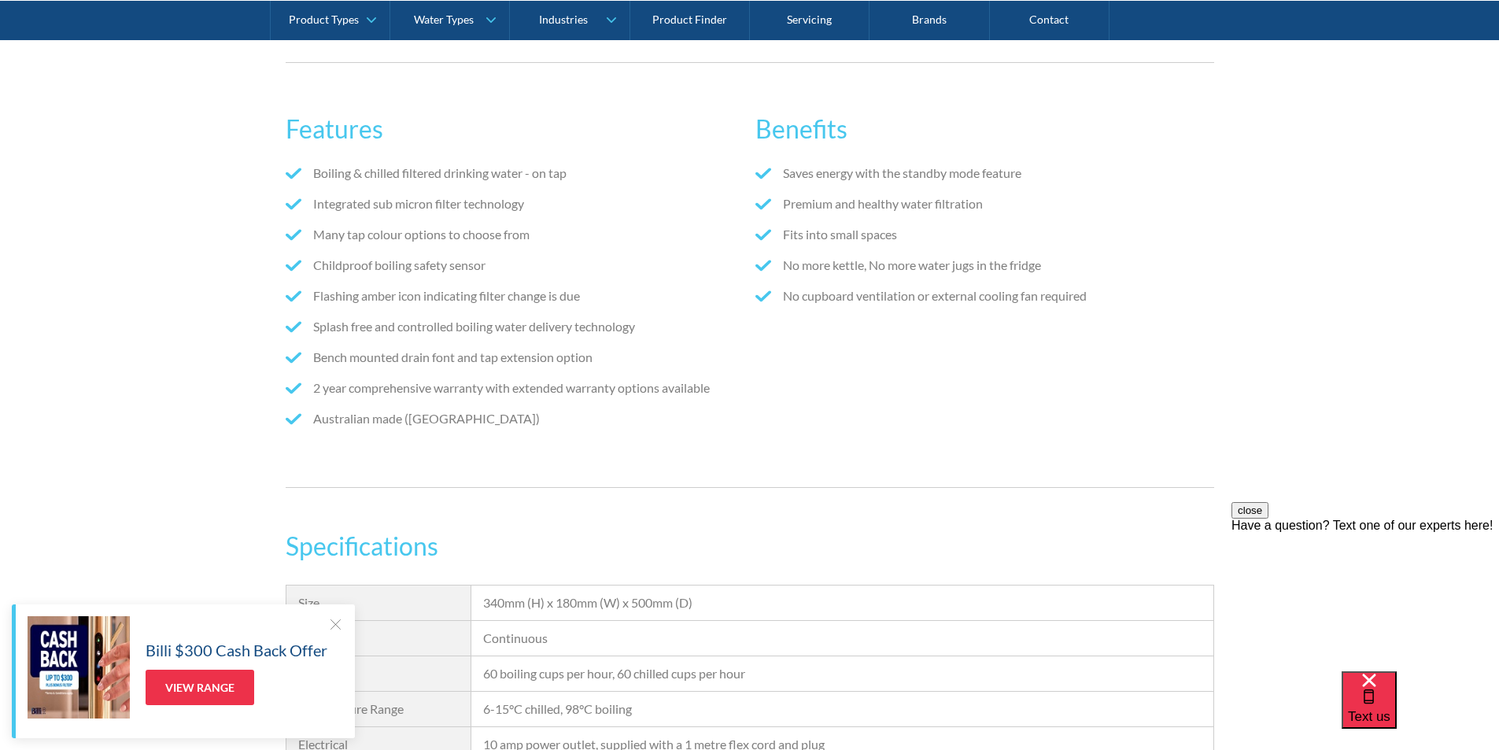
scroll to position [1338, 0]
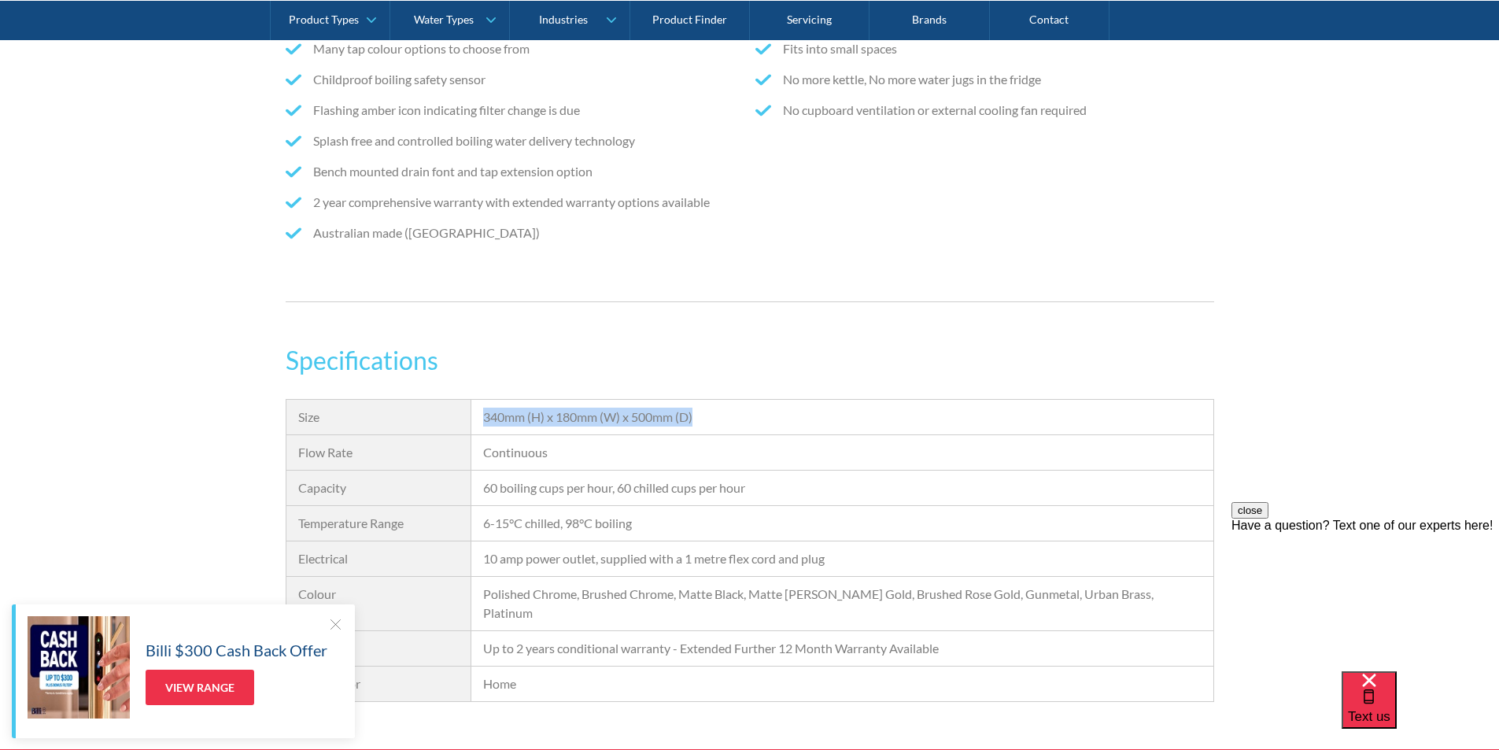
drag, startPoint x: 719, startPoint y: 422, endPoint x: 482, endPoint y: 408, distance: 238.0
click at [482, 408] on div "340mm (H) x 180mm (W) x 500mm (D)" at bounding box center [841, 417] width 741 height 35
copy div "340mm (H) x 180mm (W) x 500mm (D)"
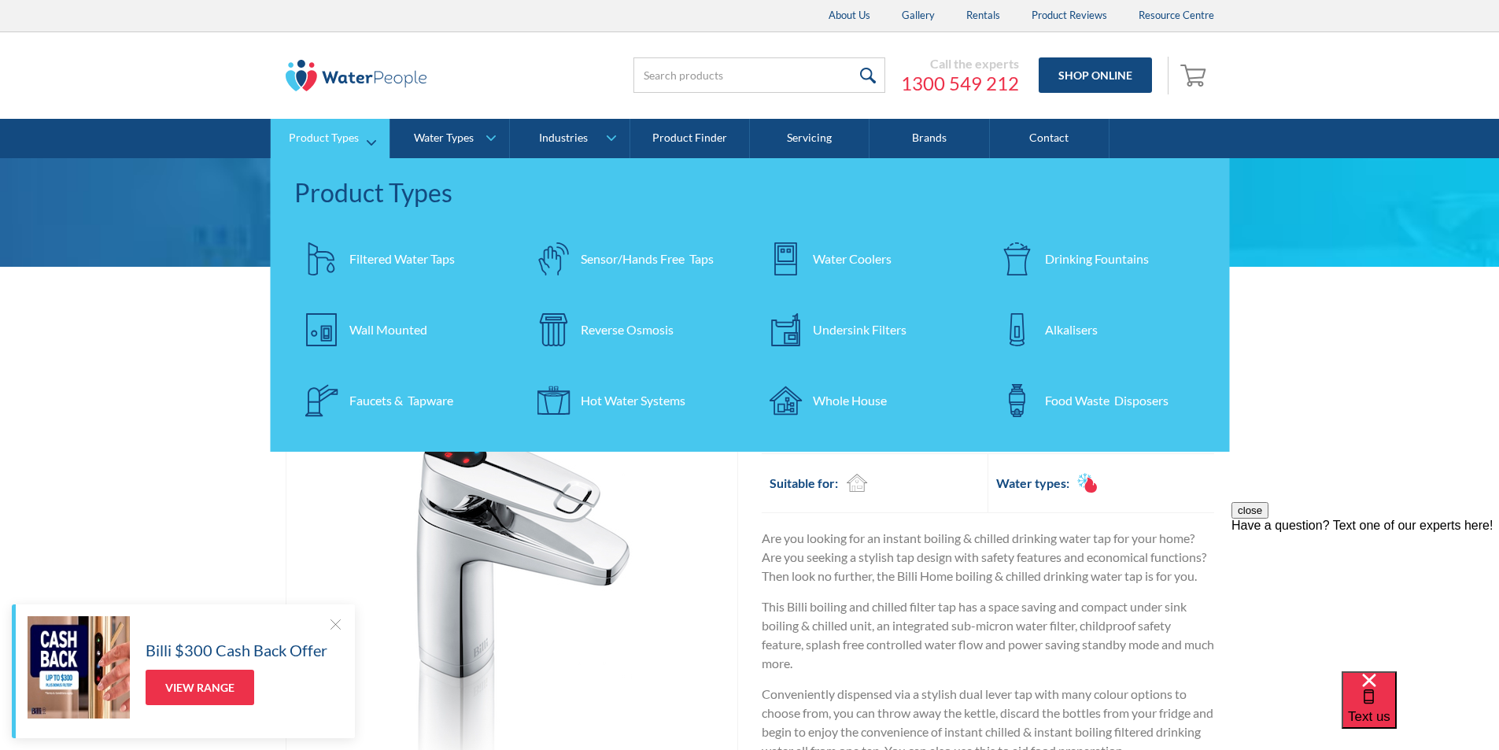
click at [367, 262] on div "Filtered Water Taps" at bounding box center [401, 258] width 105 height 19
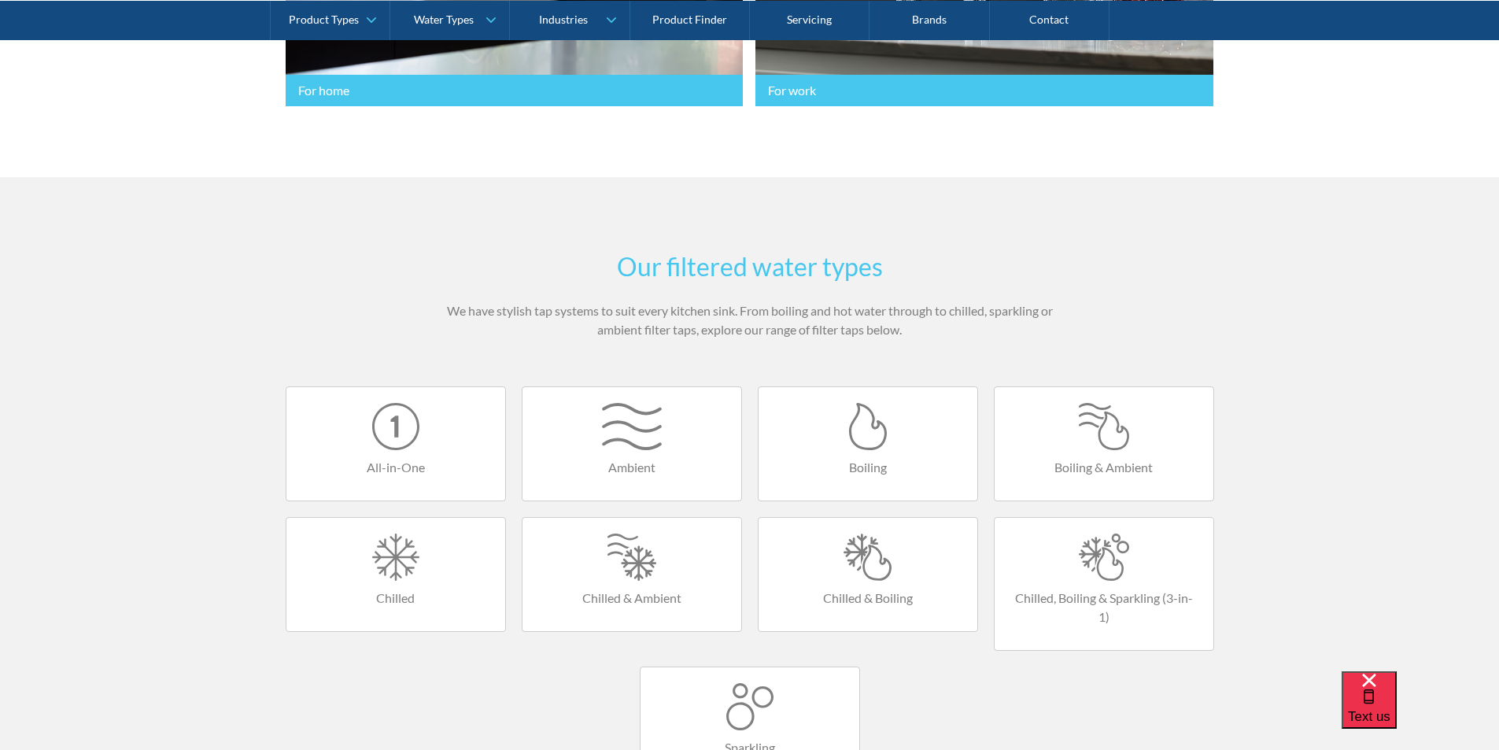
click at [1094, 550] on div at bounding box center [1103, 556] width 187 height 47
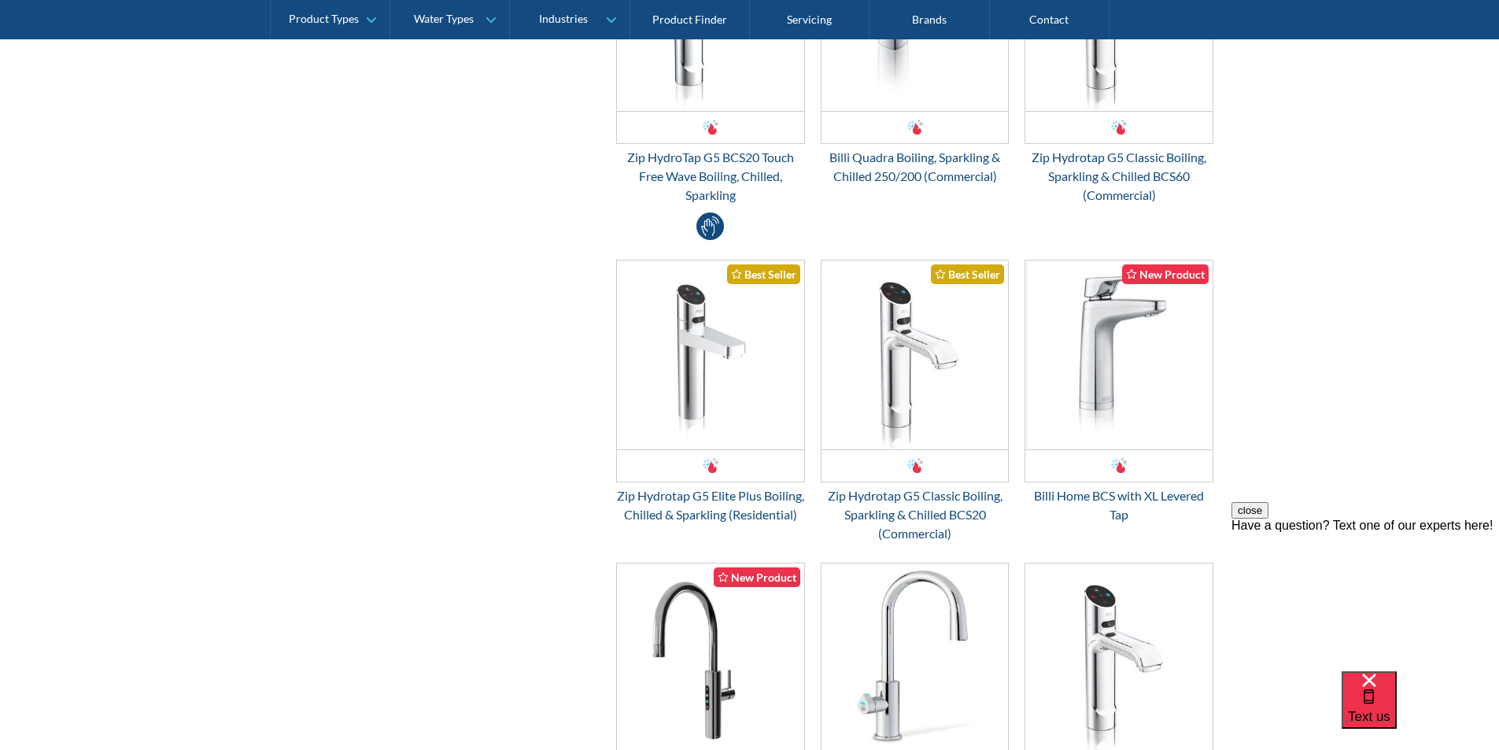
scroll to position [1180, 0]
click at [732, 395] on img "Email Form 3" at bounding box center [710, 354] width 187 height 189
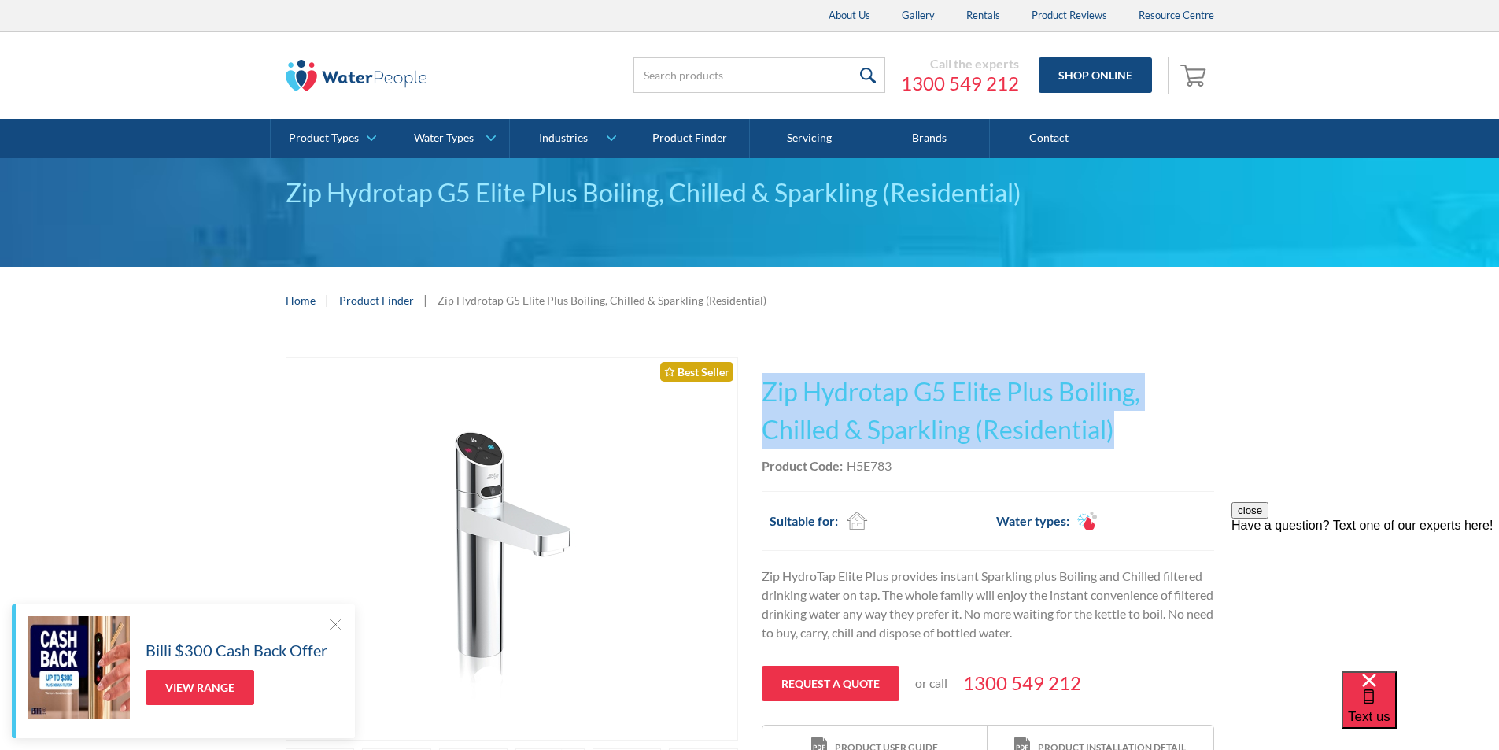
drag, startPoint x: 1125, startPoint y: 428, endPoint x: 758, endPoint y: 378, distance: 370.9
click at [758, 378] on div "Play video Fits Most Brands Best Seller No items found. This tap design is incl…" at bounding box center [750, 655] width 928 height 596
click at [854, 336] on div "Play video Fits Most Brands Best Seller No items found. This tap design is incl…" at bounding box center [749, 655] width 1499 height 643
